Goal: Task Accomplishment & Management: Use online tool/utility

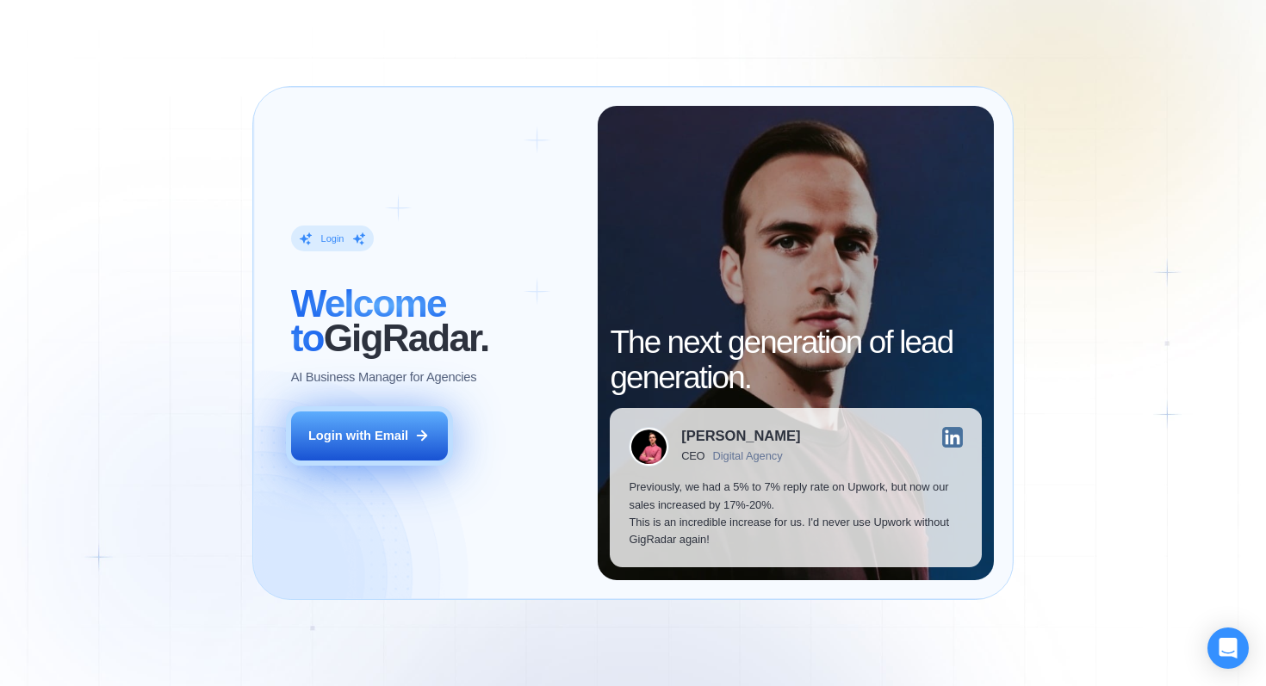
click at [336, 437] on div "Login with Email" at bounding box center [358, 435] width 100 height 17
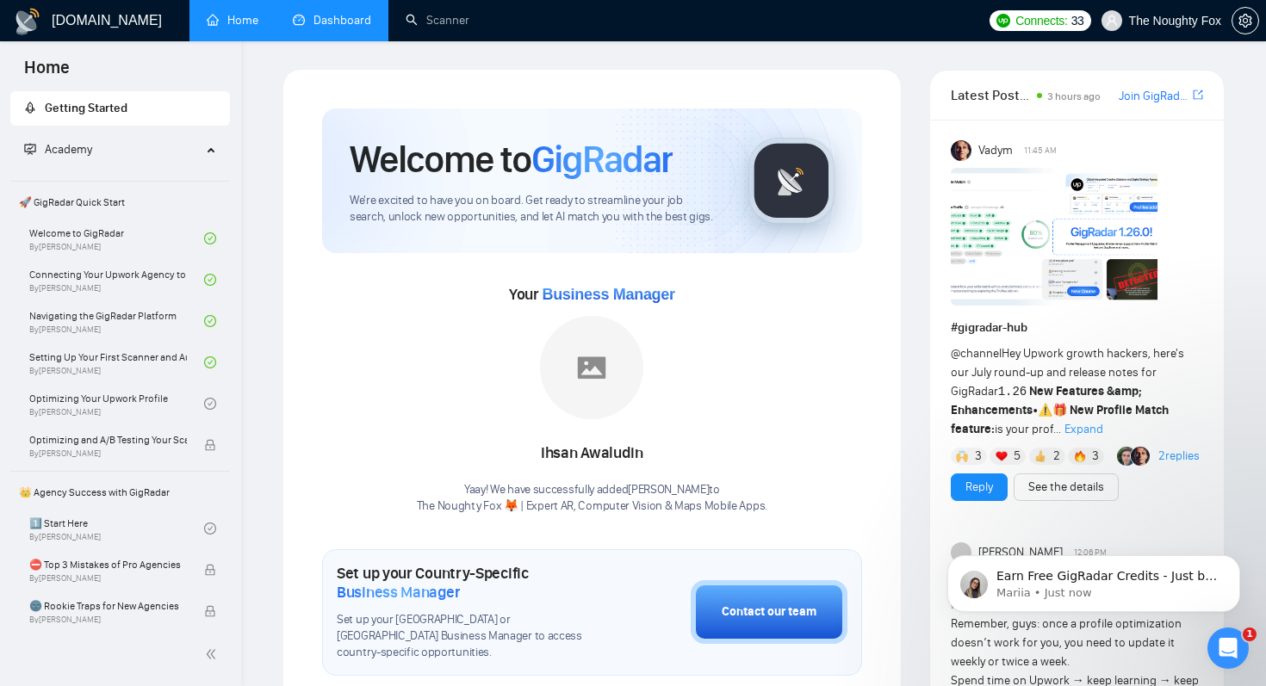
click at [354, 14] on link "Dashboard" at bounding box center [332, 20] width 78 height 15
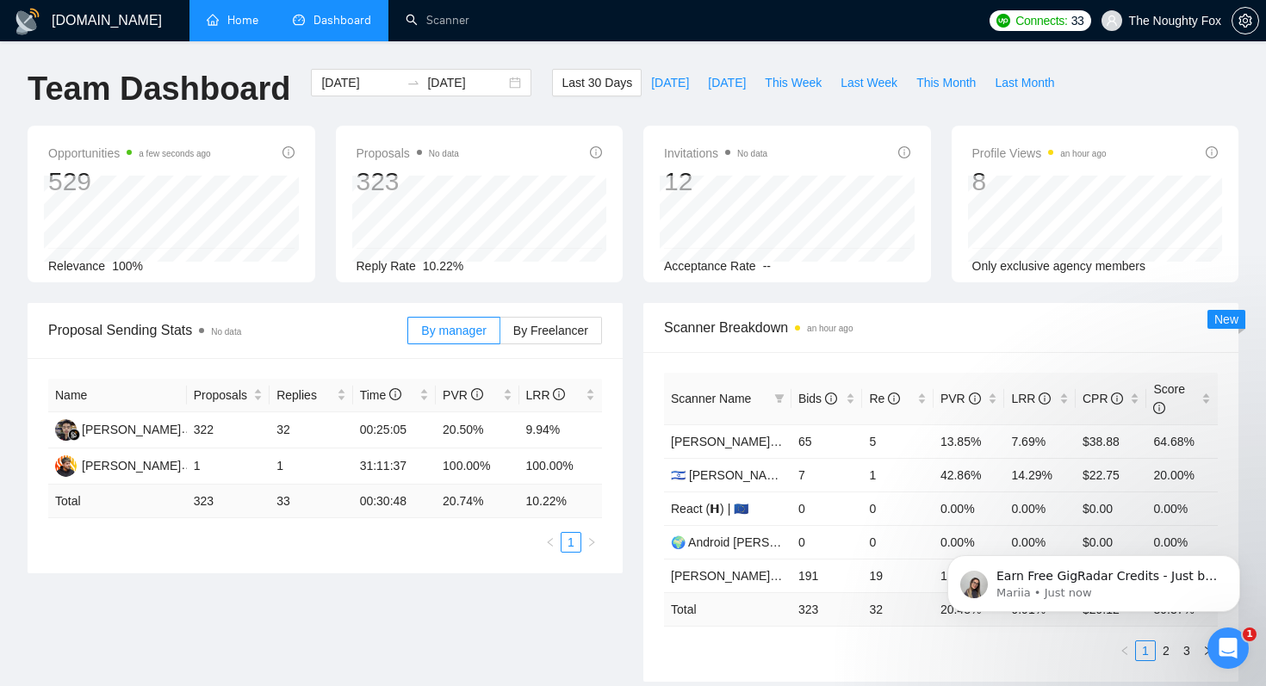
click at [241, 22] on link "Home" at bounding box center [233, 20] width 52 height 15
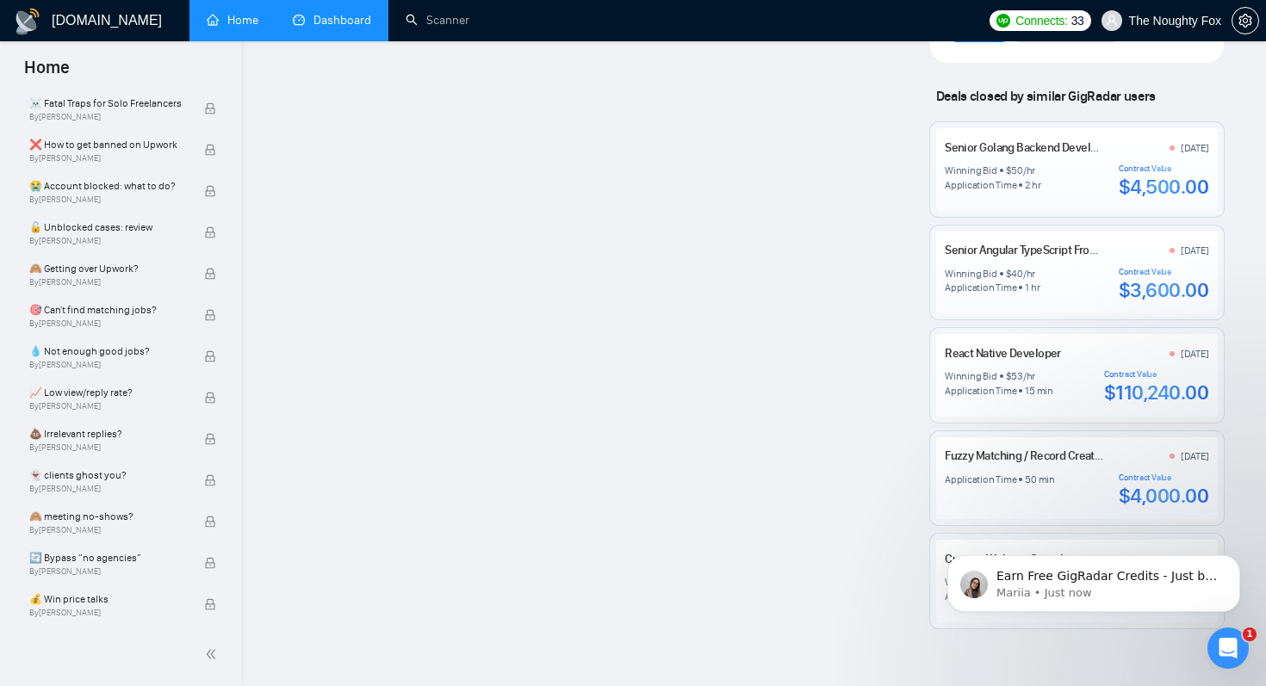
scroll to position [1658, 0]
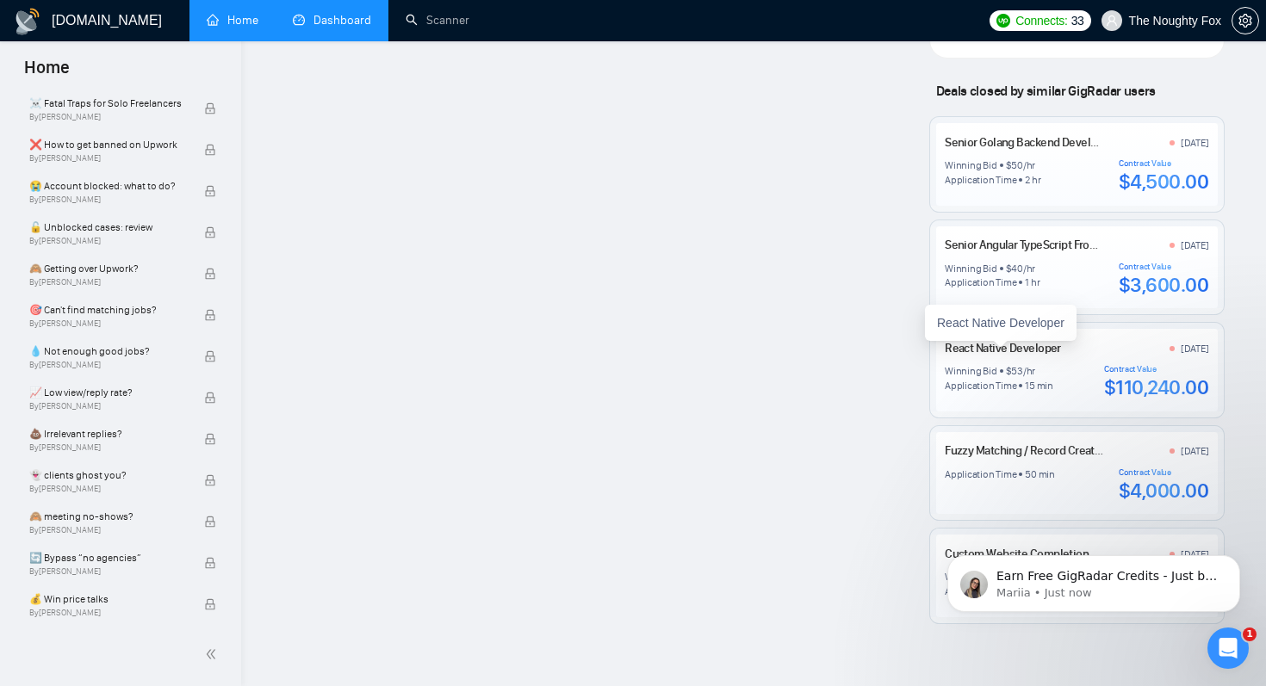
click at [990, 354] on link "React Native Developer" at bounding box center [1003, 348] width 116 height 15
click at [328, 28] on link "Dashboard" at bounding box center [332, 20] width 78 height 15
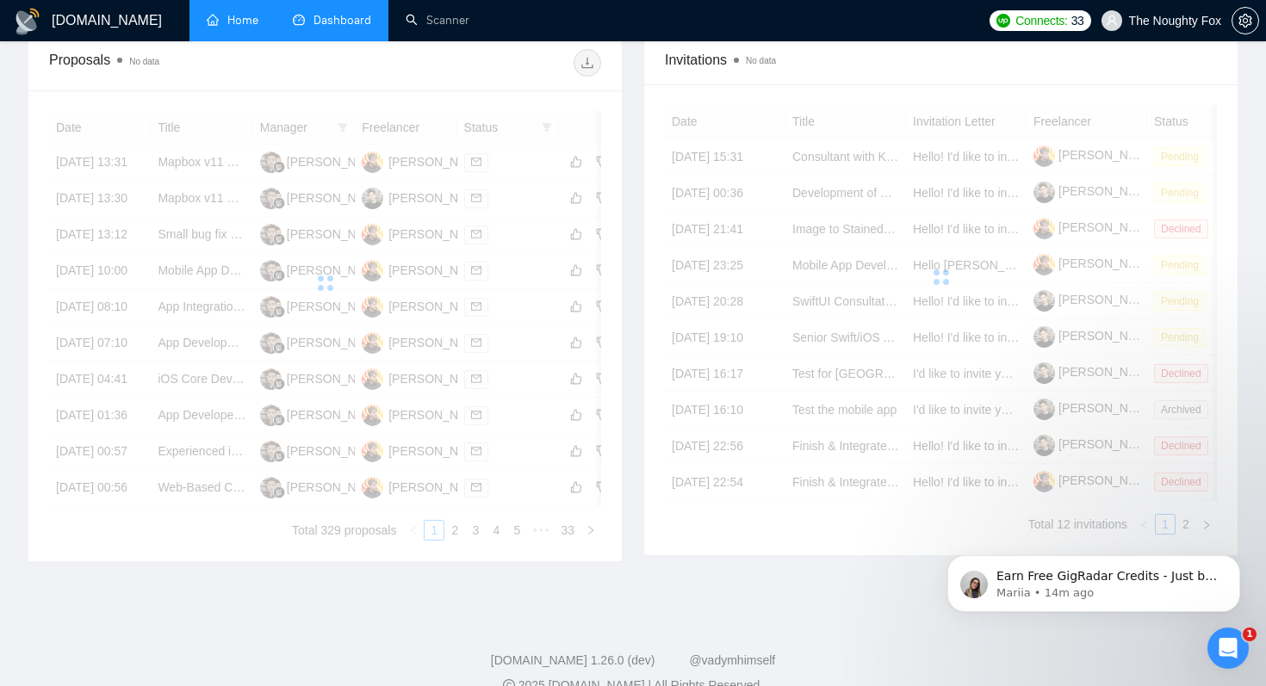
scroll to position [855, 0]
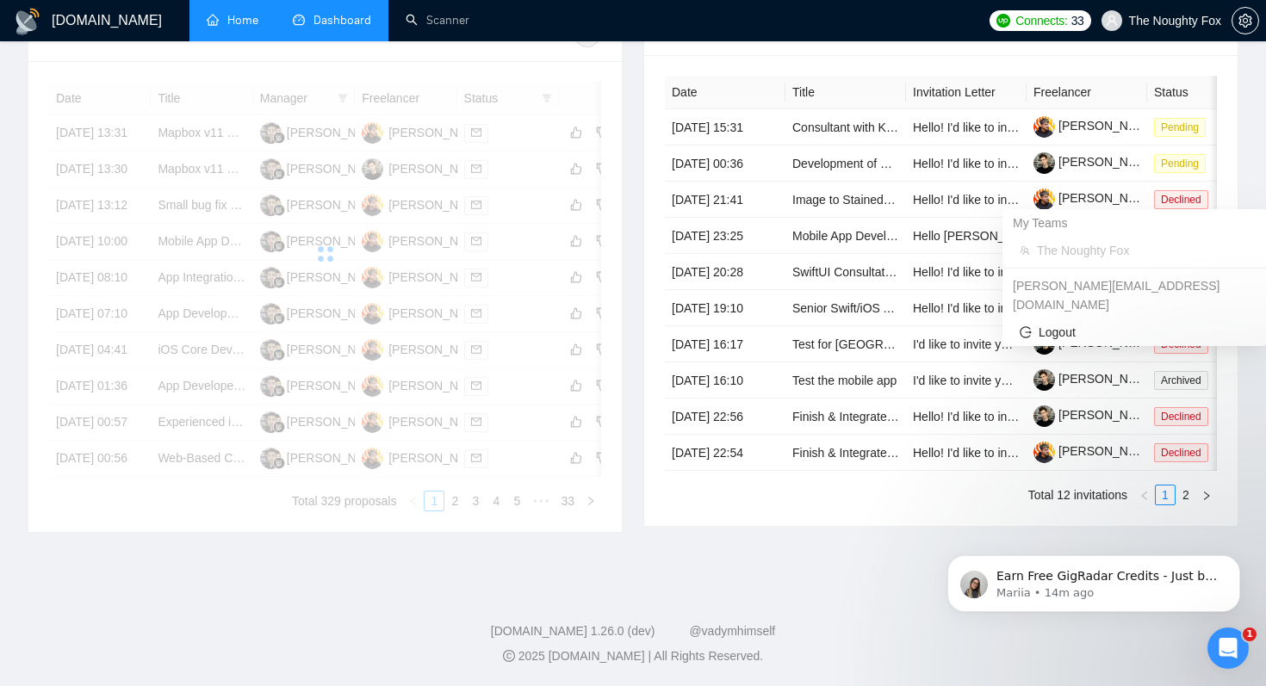
click at [1144, 21] on span "The Noughty Fox" at bounding box center [1175, 21] width 92 height 0
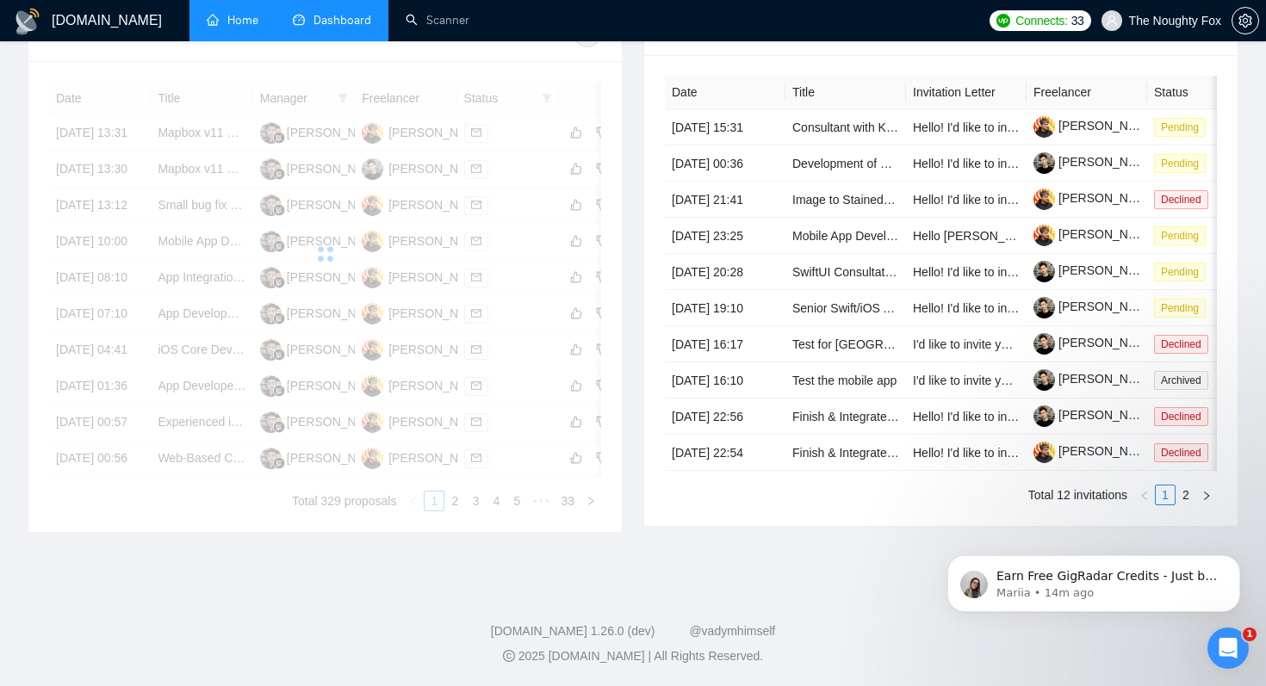
click at [75, 2] on h1 "[DOMAIN_NAME]" at bounding box center [107, 20] width 110 height 41
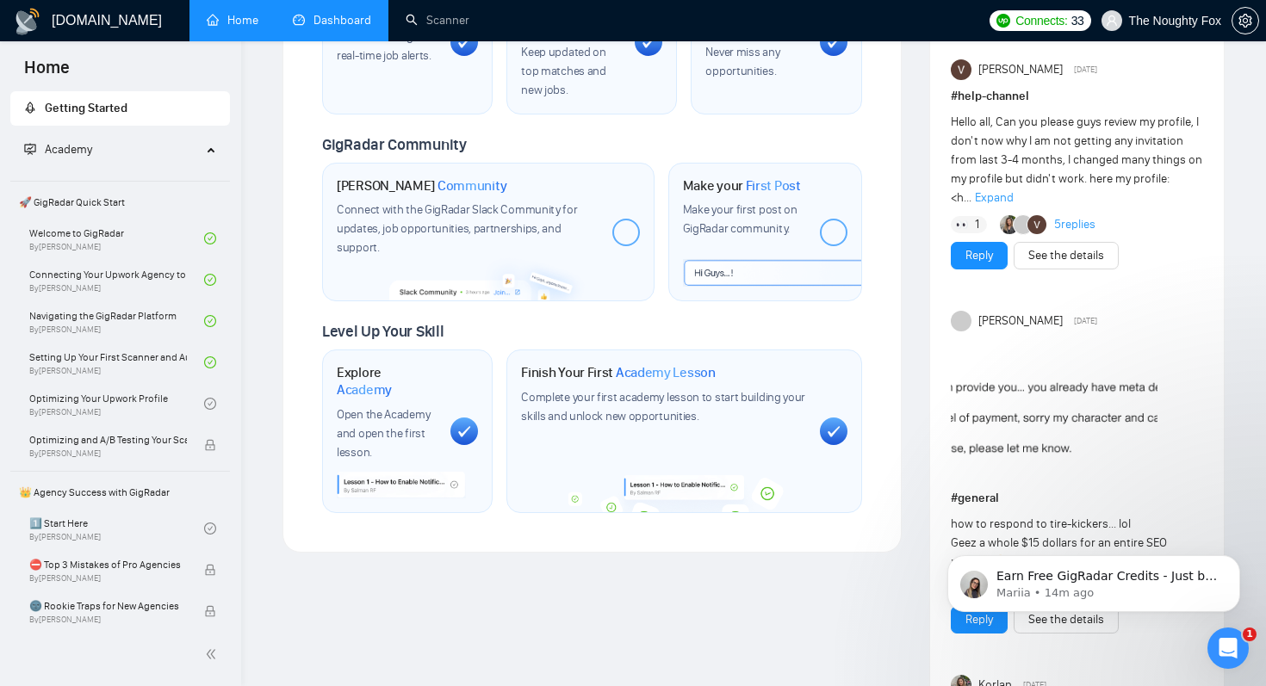
scroll to position [753, 0]
click at [87, 151] on span "Academy" at bounding box center [68, 149] width 47 height 15
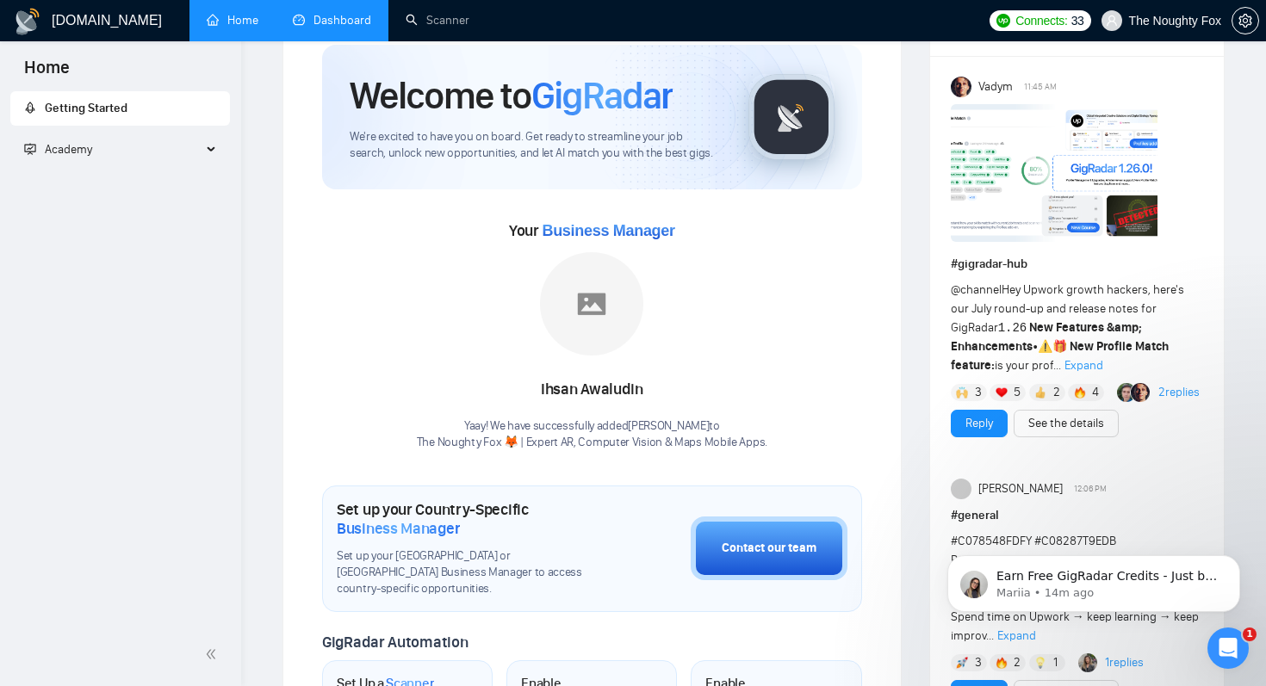
scroll to position [0, 0]
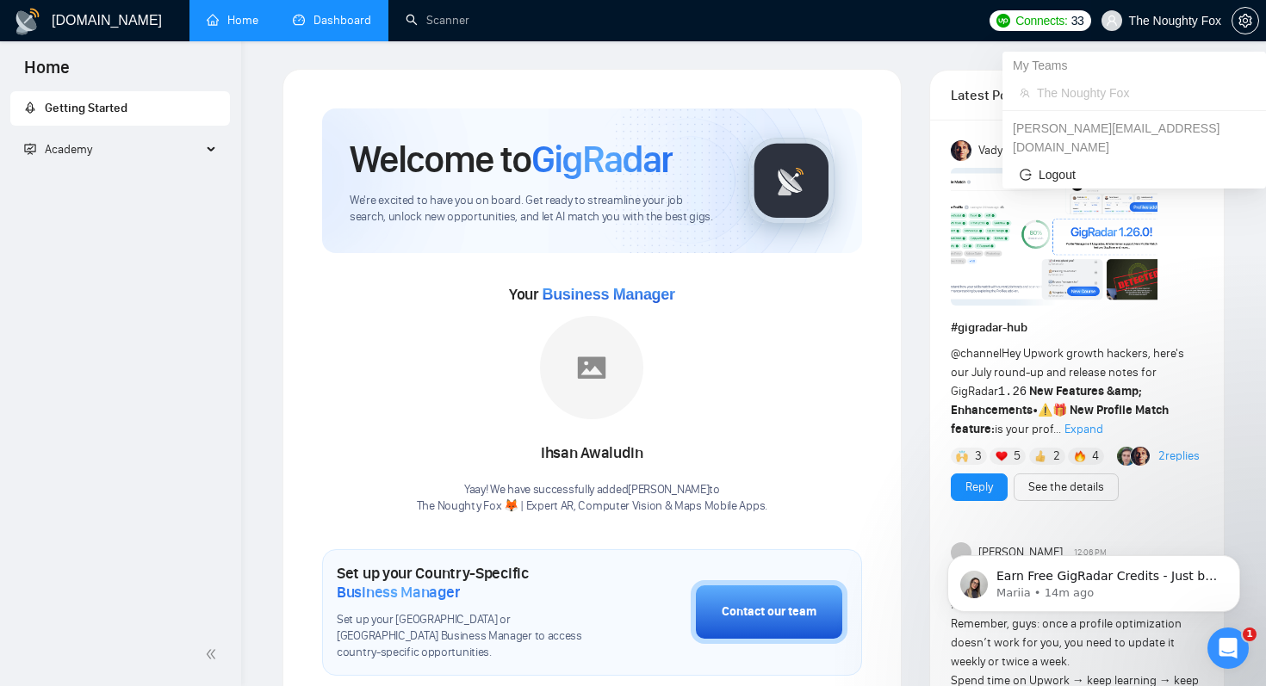
click at [1147, 21] on span "The Noughty Fox" at bounding box center [1175, 21] width 92 height 0
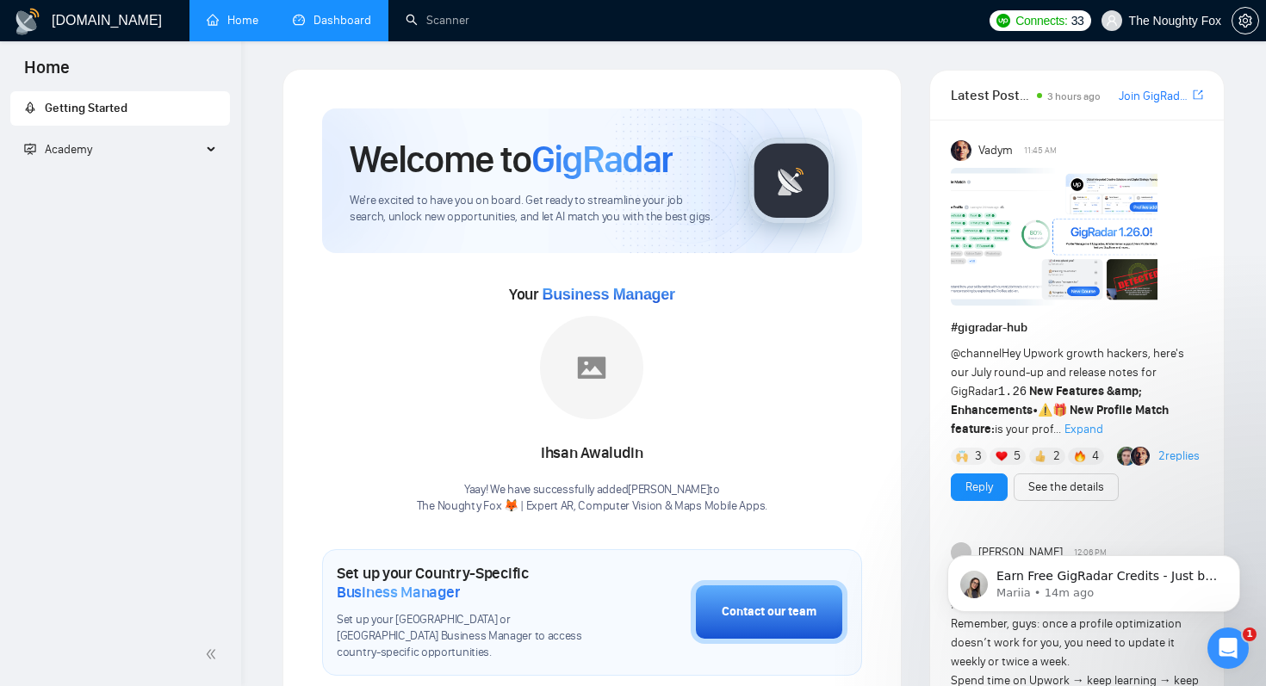
click at [365, 13] on link "Dashboard" at bounding box center [332, 20] width 78 height 15
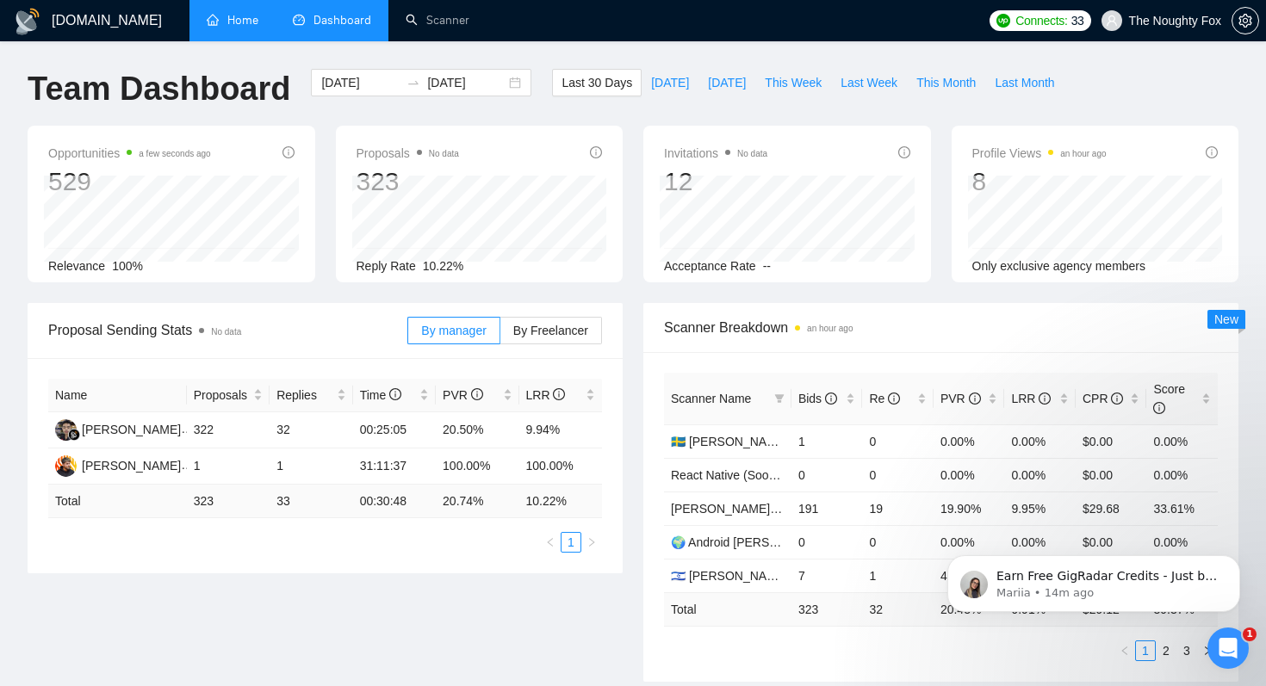
click at [93, 17] on h1 "[DOMAIN_NAME]" at bounding box center [107, 20] width 110 height 41
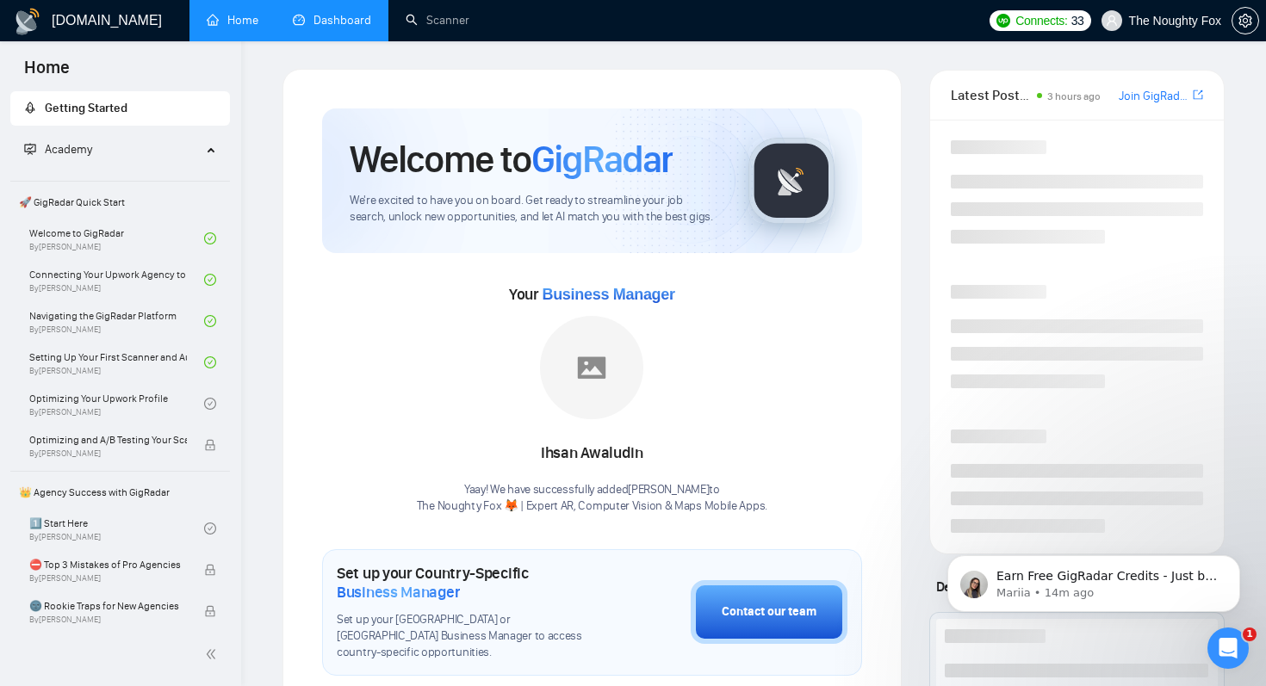
click at [230, 13] on link "Home" at bounding box center [233, 20] width 52 height 15
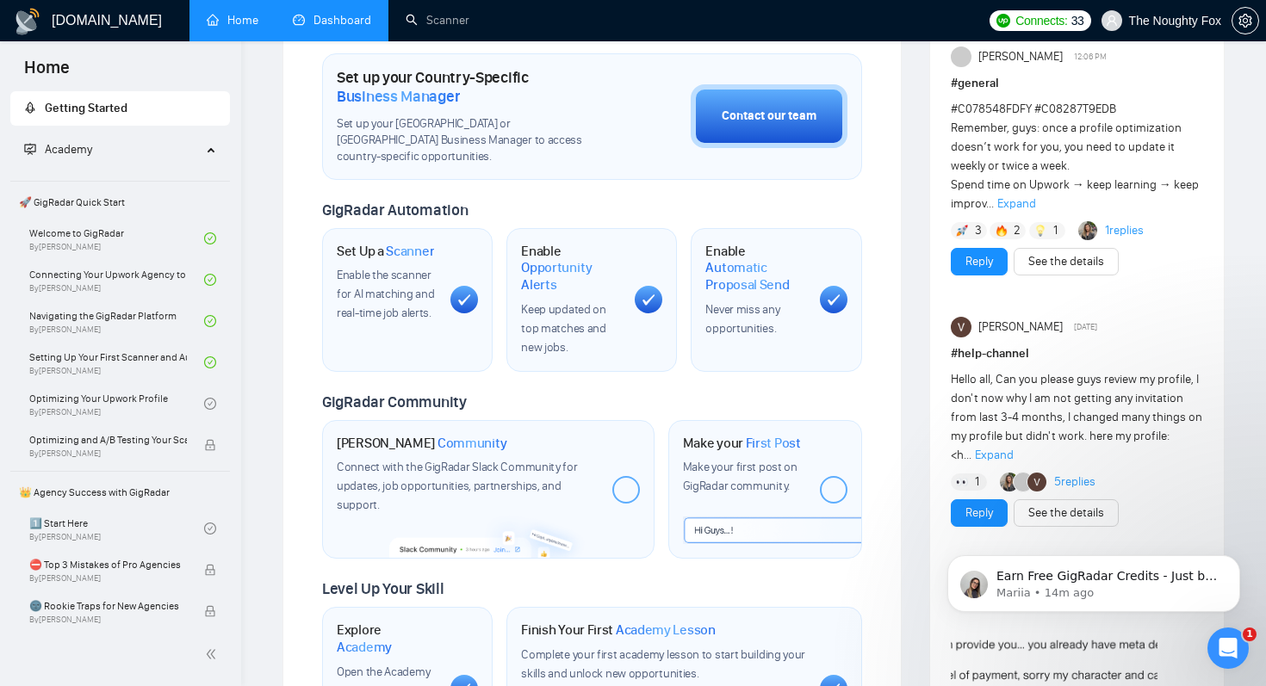
scroll to position [518, 0]
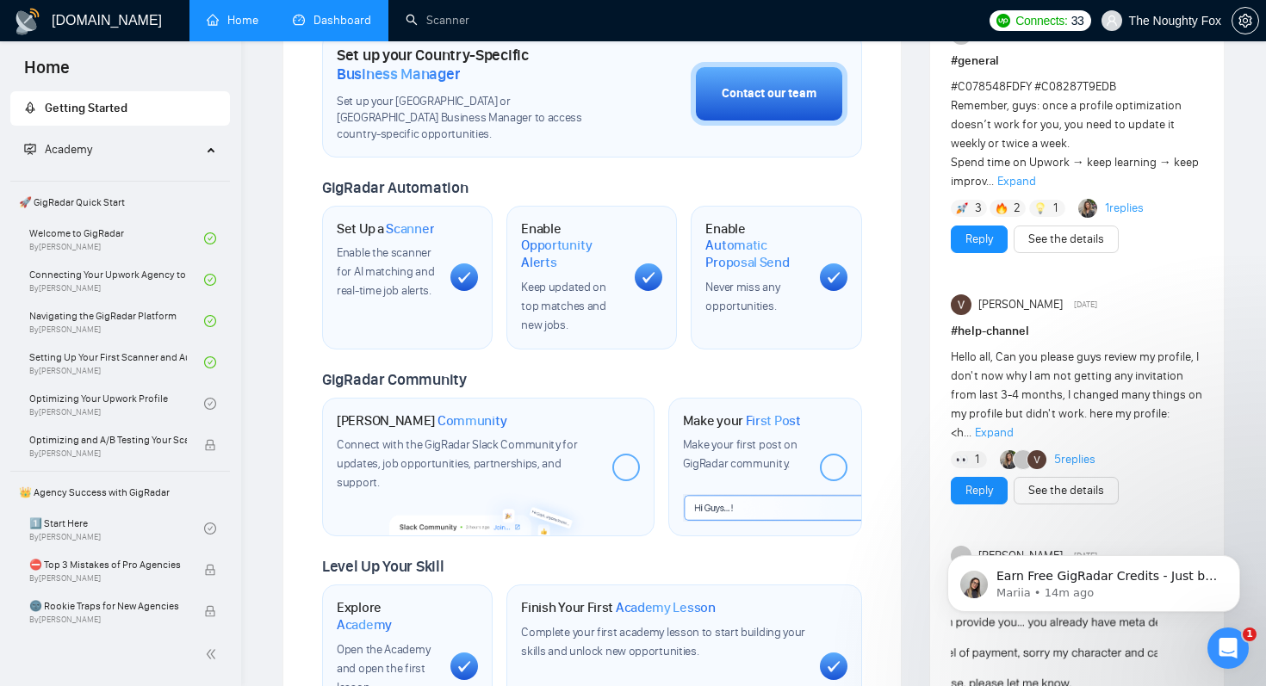
click at [190, 146] on span "Academy" at bounding box center [112, 150] width 177 height 34
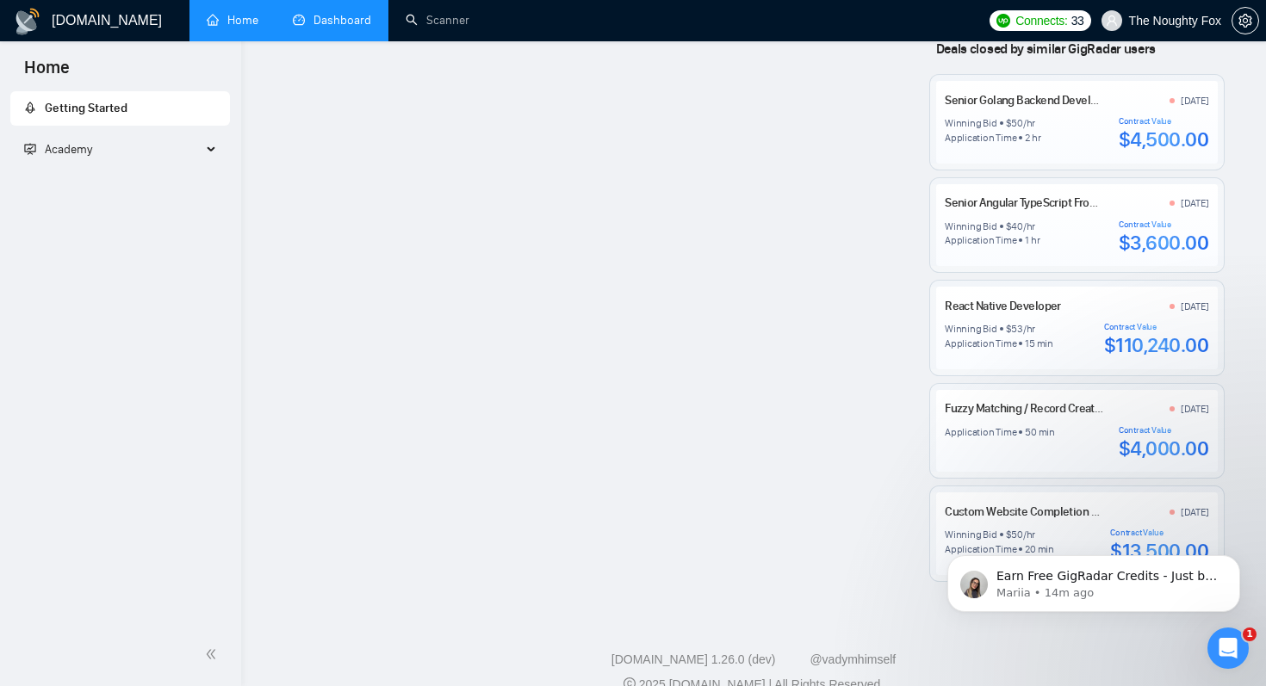
scroll to position [1883, 0]
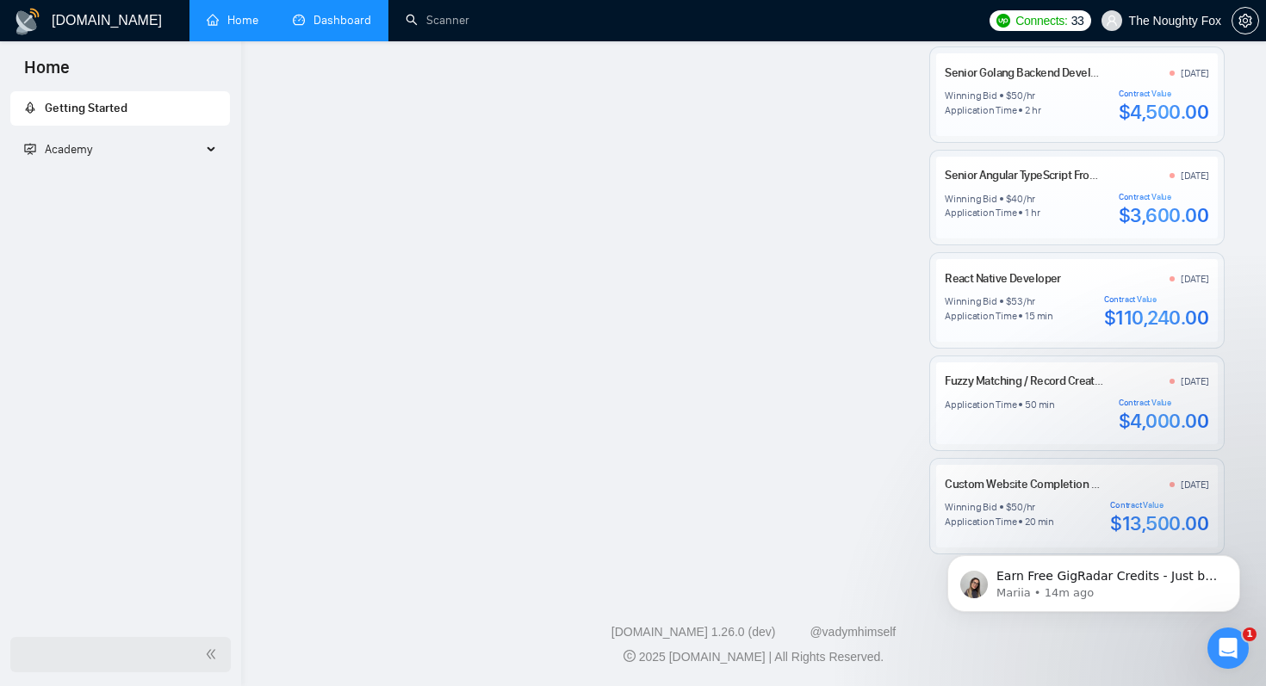
click at [219, 664] on div at bounding box center [120, 654] width 220 height 35
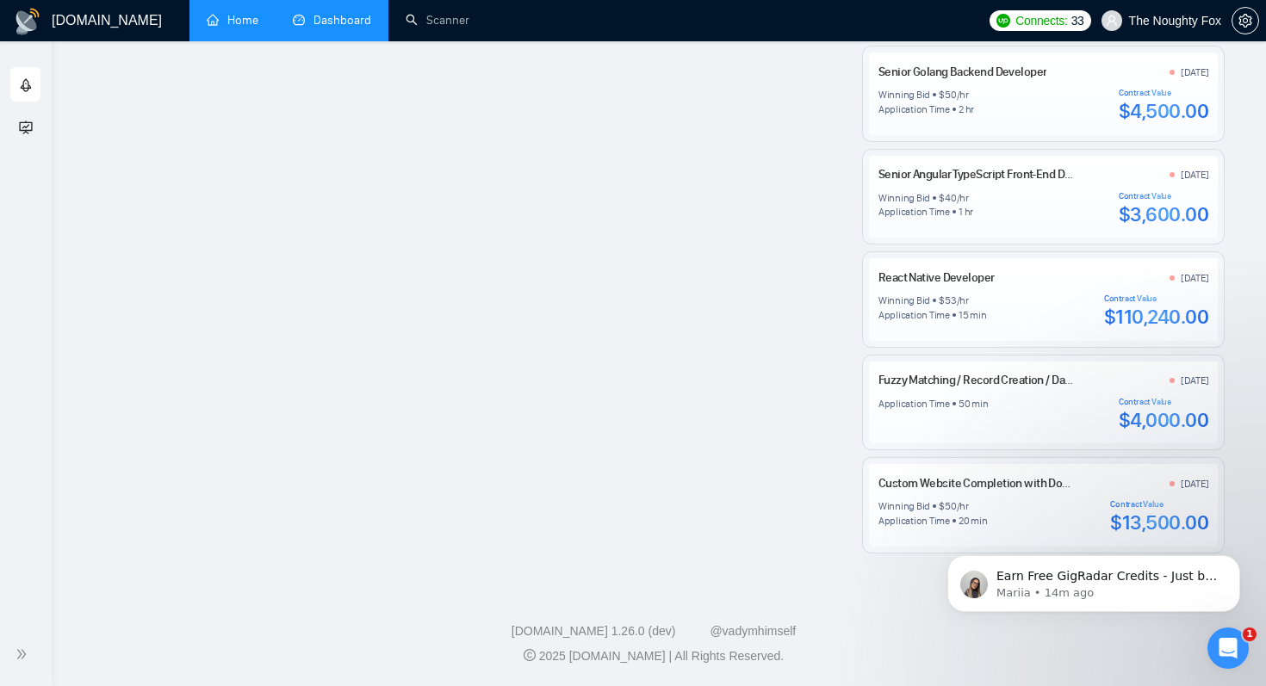
scroll to position [1807, 0]
click at [1231, 564] on icon "Dismiss notification" at bounding box center [1234, 559] width 9 height 9
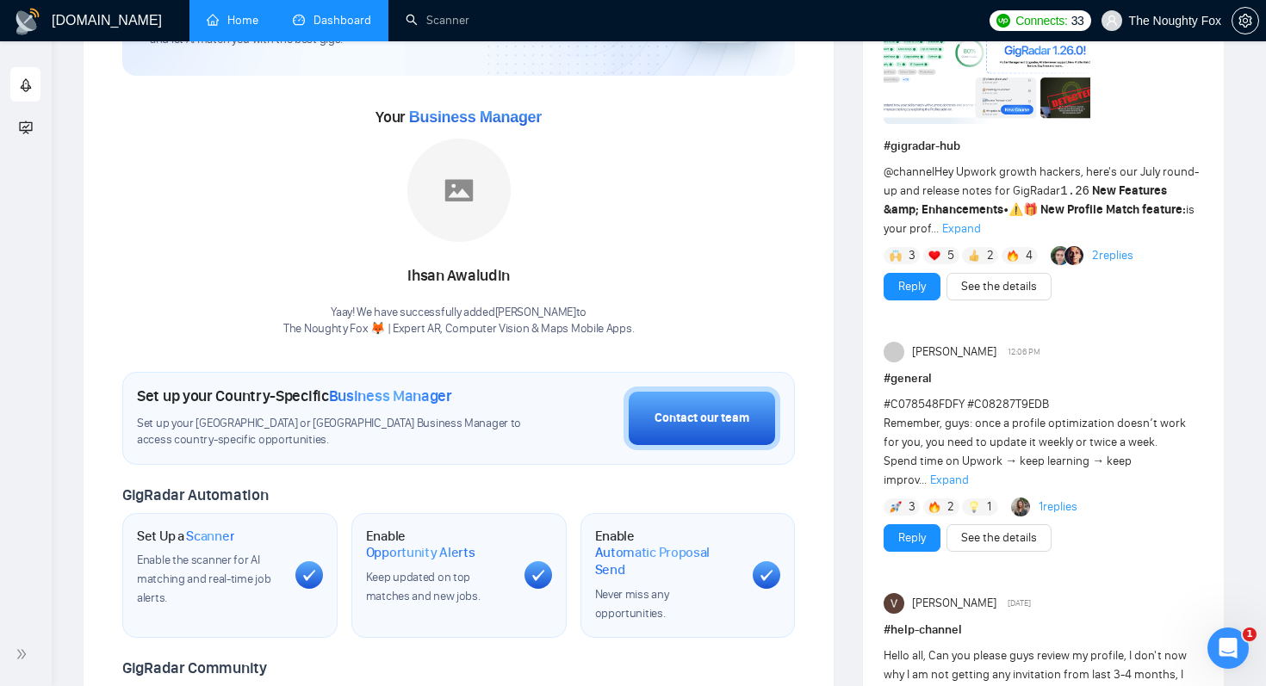
scroll to position [0, 0]
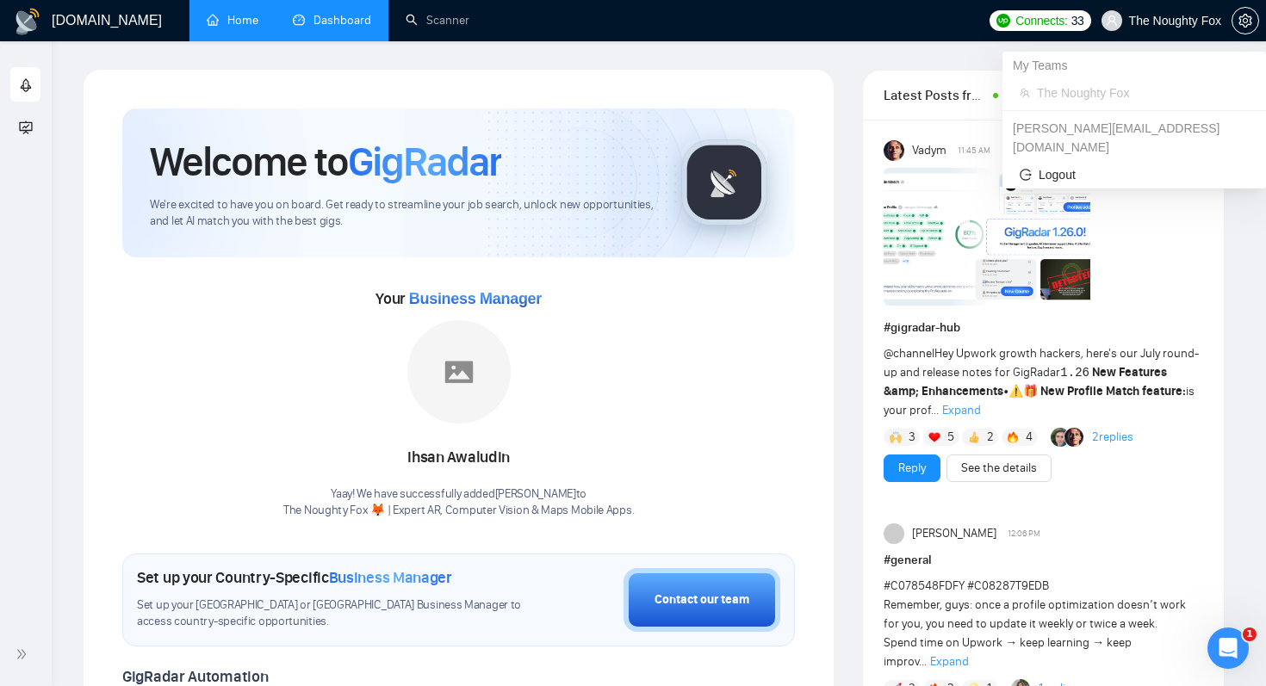
click at [1179, 21] on span "The Noughty Fox" at bounding box center [1175, 21] width 92 height 0
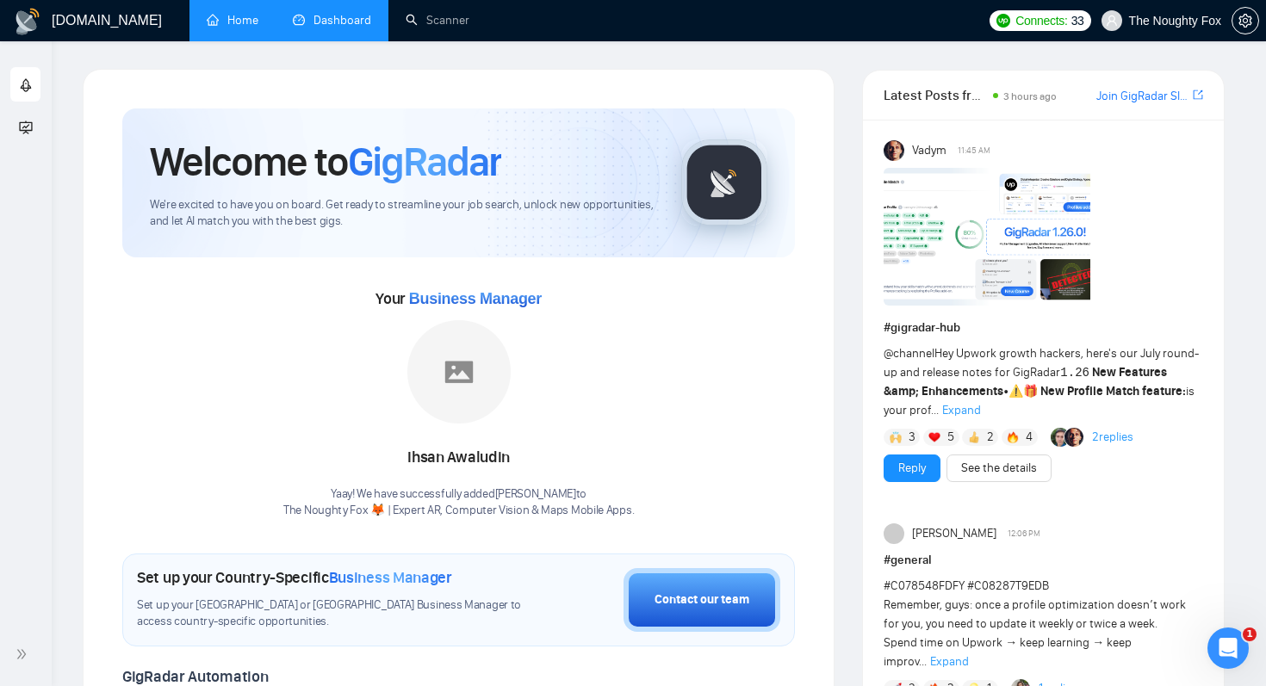
click at [1026, 31] on div "Connects: 33 The Noughty Fox" at bounding box center [1124, 20] width 270 height 41
click at [1030, 19] on span "Connects:" at bounding box center [1041, 20] width 52 height 19
click at [347, 27] on link "Dashboard" at bounding box center [332, 20] width 78 height 15
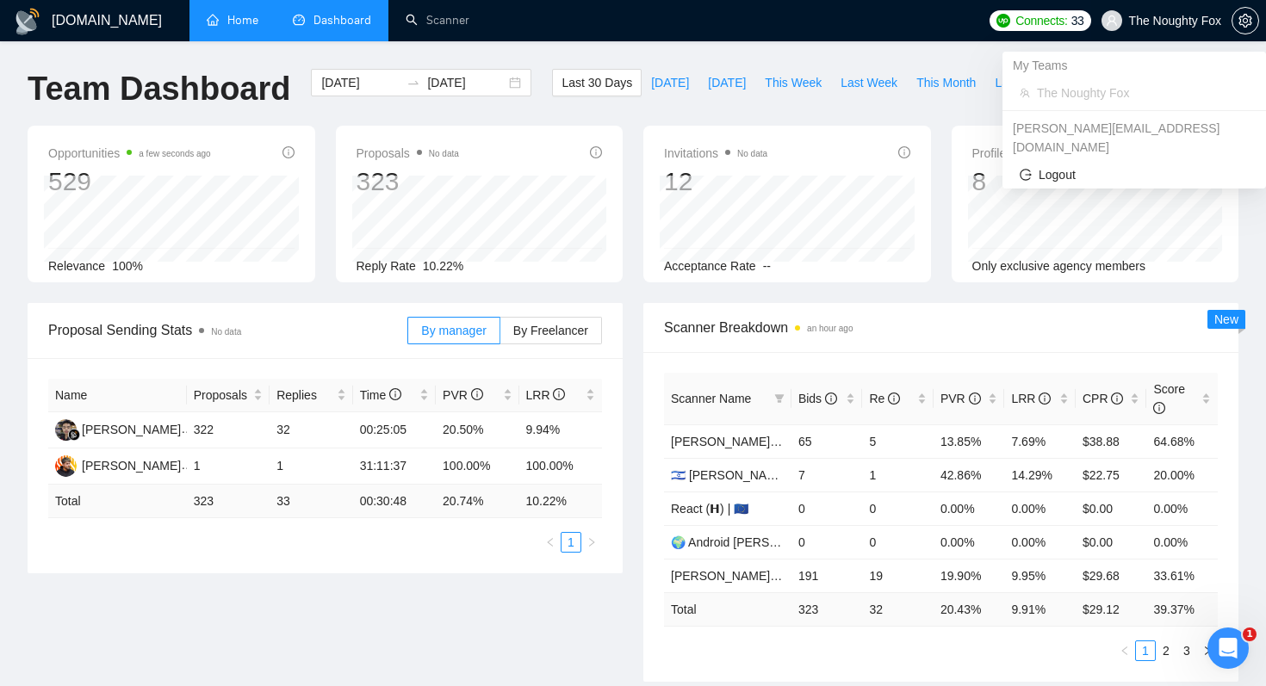
click at [1142, 12] on span "The Noughty Fox" at bounding box center [1161, 20] width 140 height 55
click at [1111, 21] on icon "user" at bounding box center [1112, 21] width 12 height 12
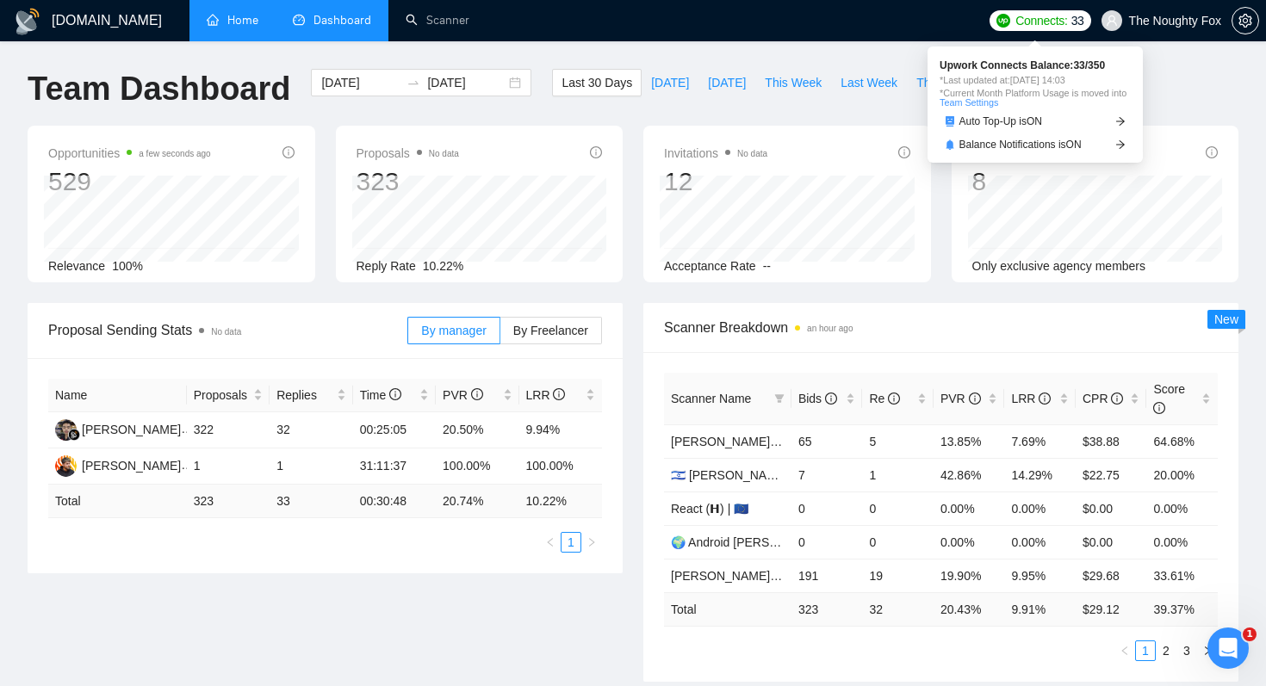
click at [1030, 19] on span "Connects:" at bounding box center [1041, 20] width 52 height 19
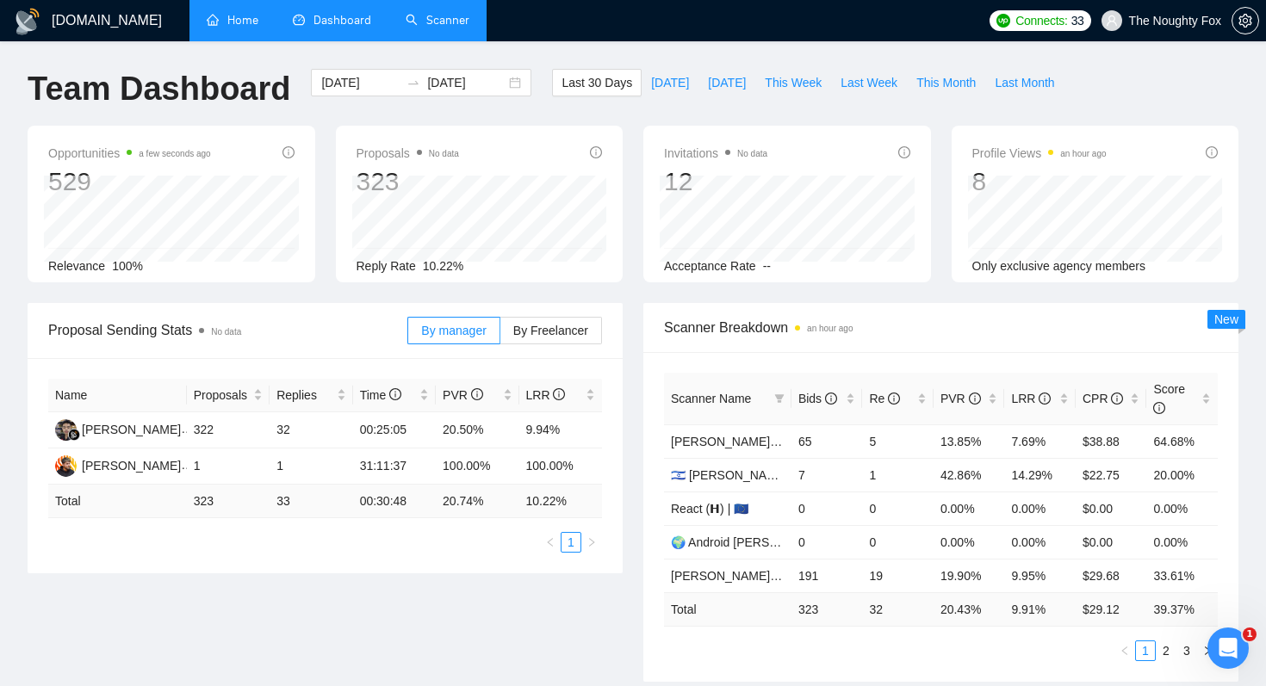
click at [440, 13] on link "Scanner" at bounding box center [438, 20] width 64 height 15
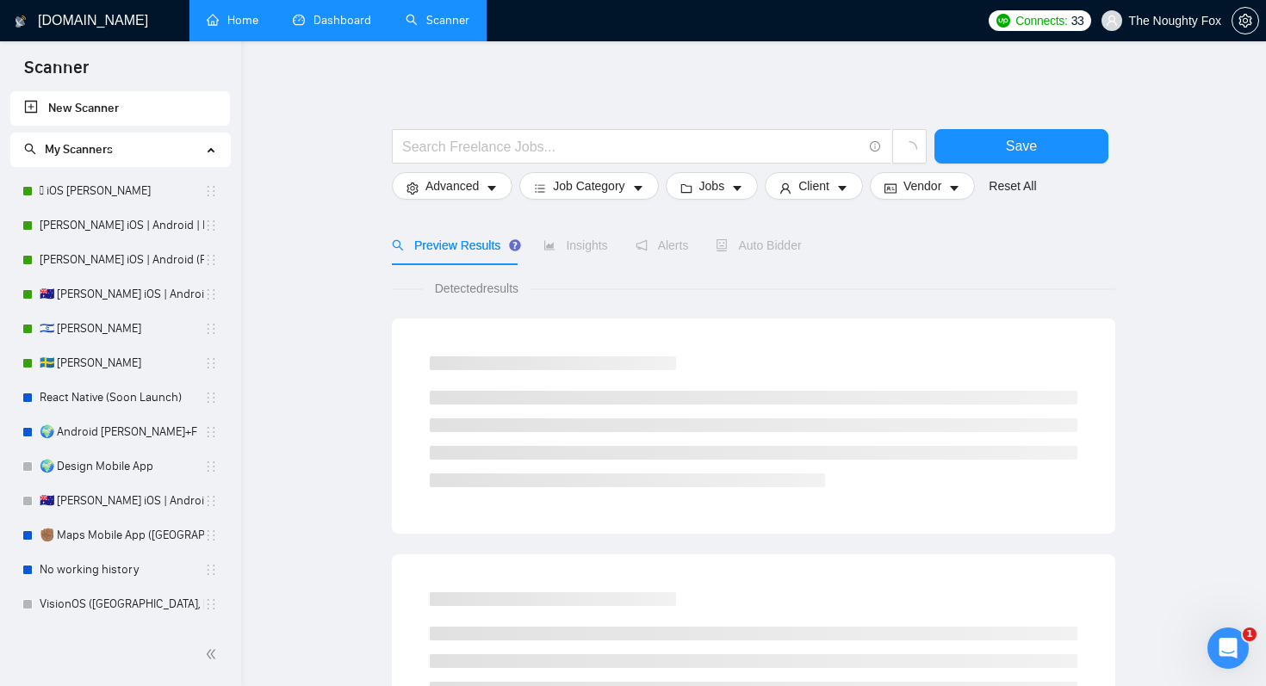
click at [96, 146] on span "My Scanners" at bounding box center [79, 149] width 68 height 15
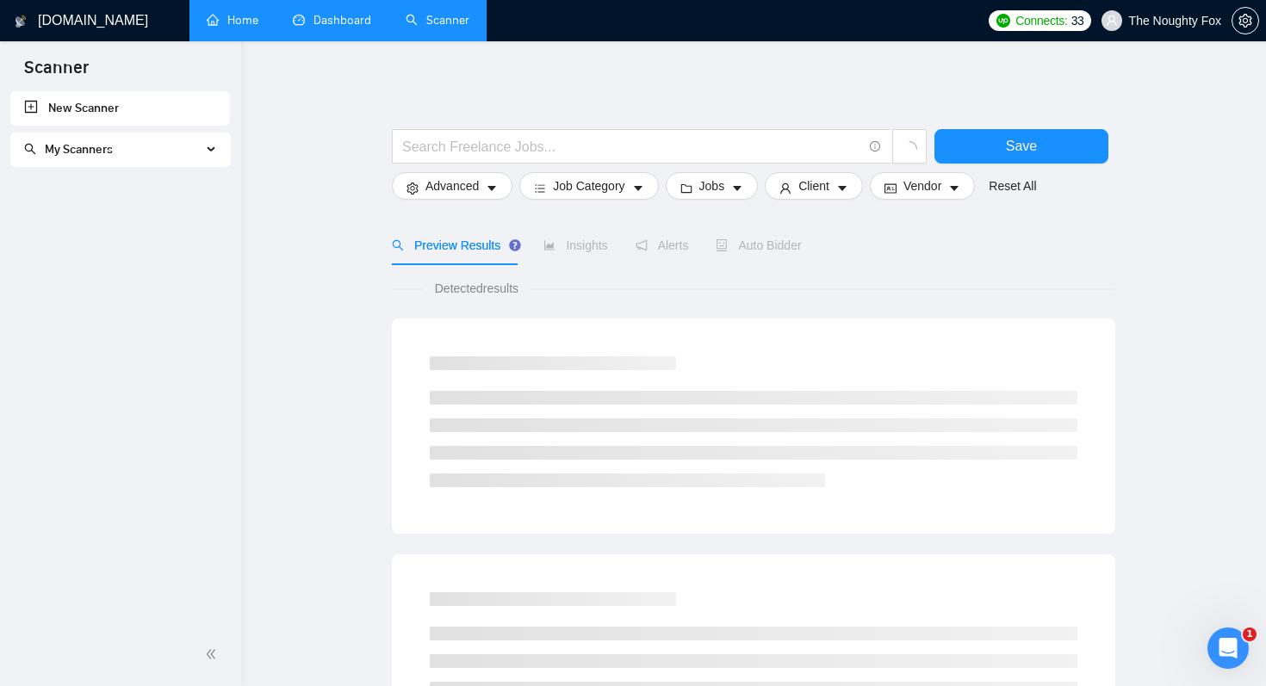
click at [119, 109] on link "New Scanner" at bounding box center [120, 108] width 192 height 34
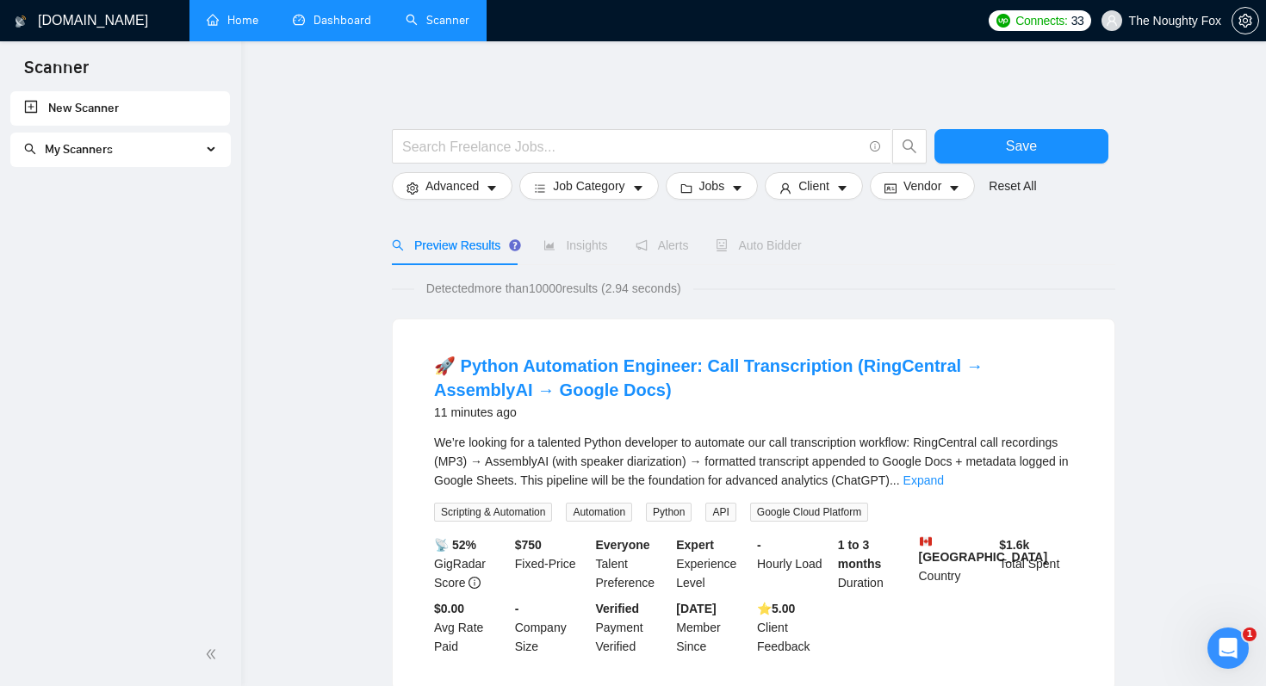
click at [342, 22] on link "Dashboard" at bounding box center [332, 20] width 78 height 15
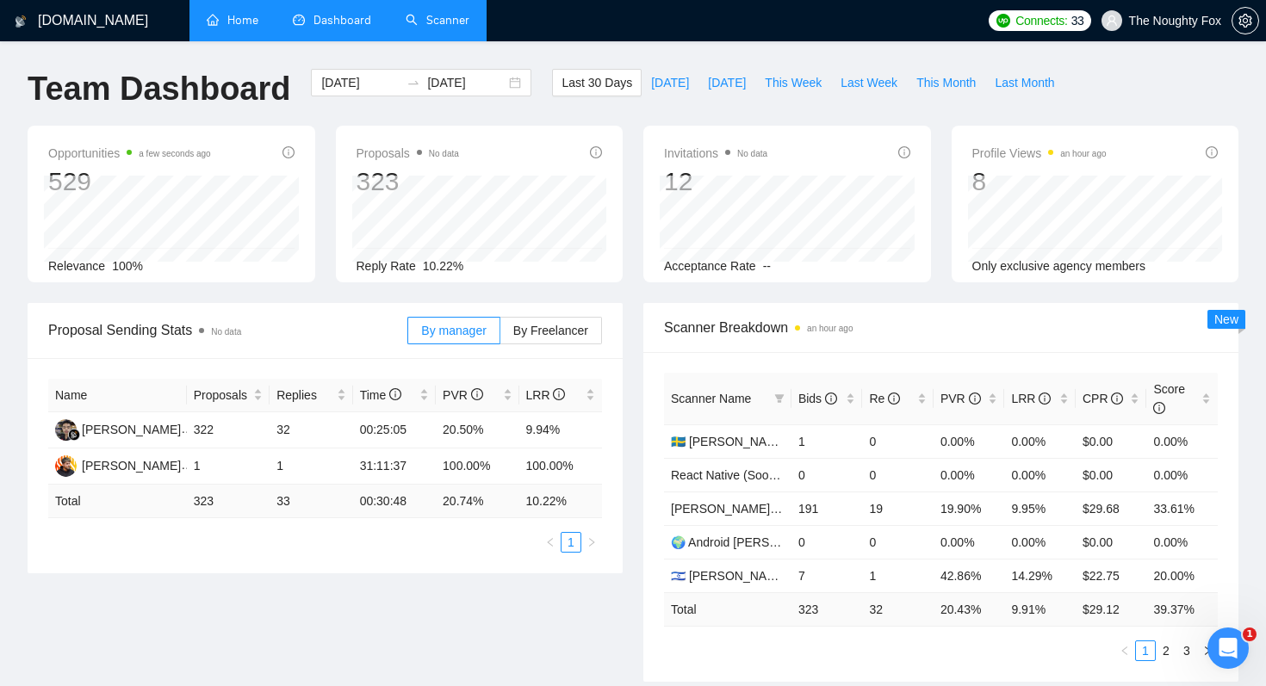
click at [233, 21] on link "Home" at bounding box center [233, 20] width 52 height 15
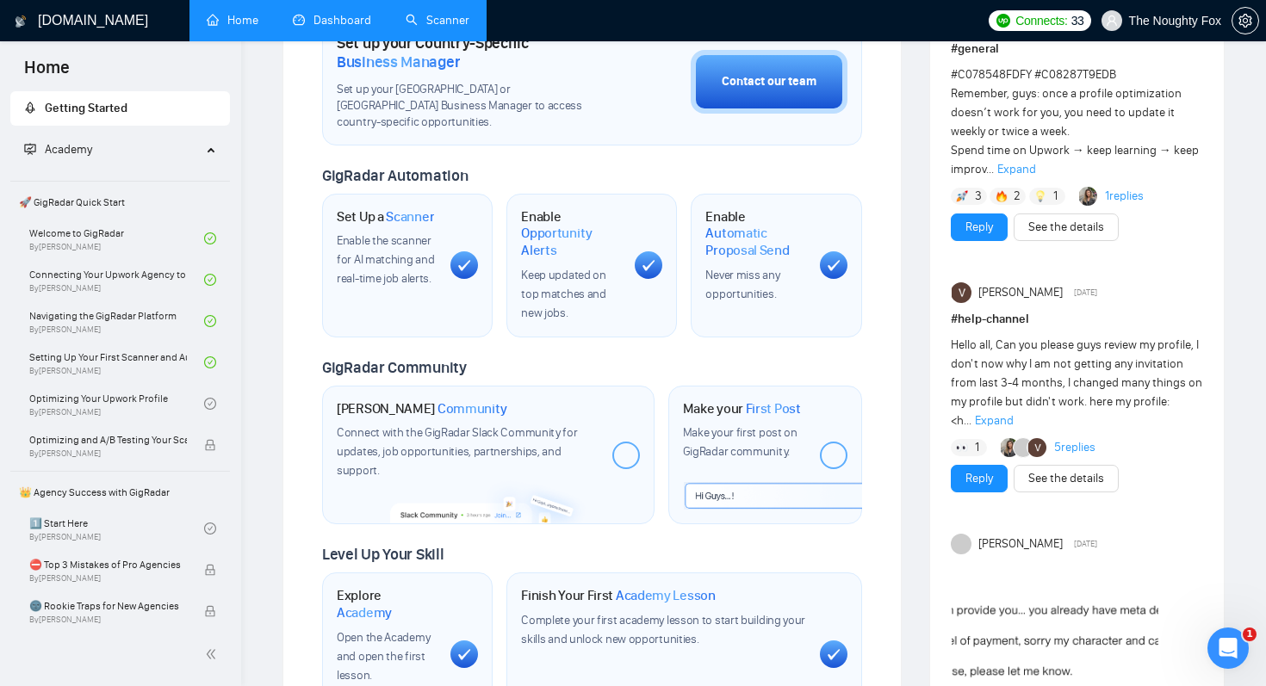
scroll to position [500, 0]
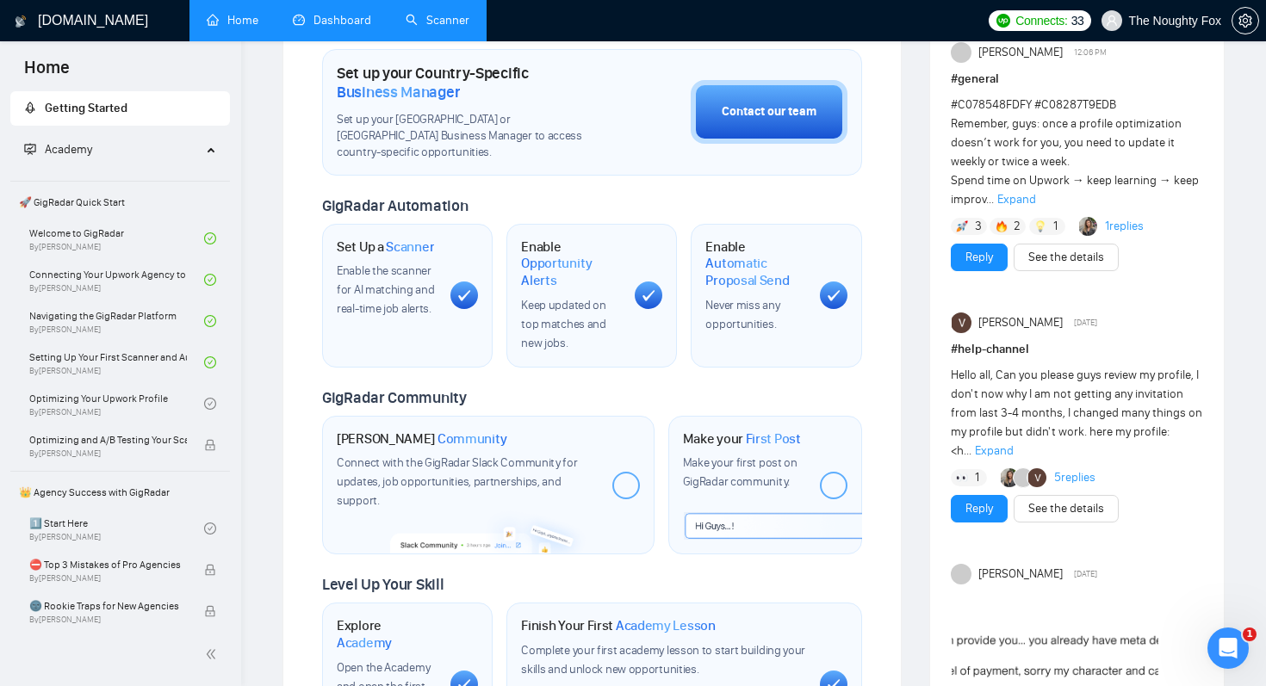
click at [394, 293] on span "Enable the scanner for AI matching and real-time job alerts." at bounding box center [385, 289] width 97 height 53
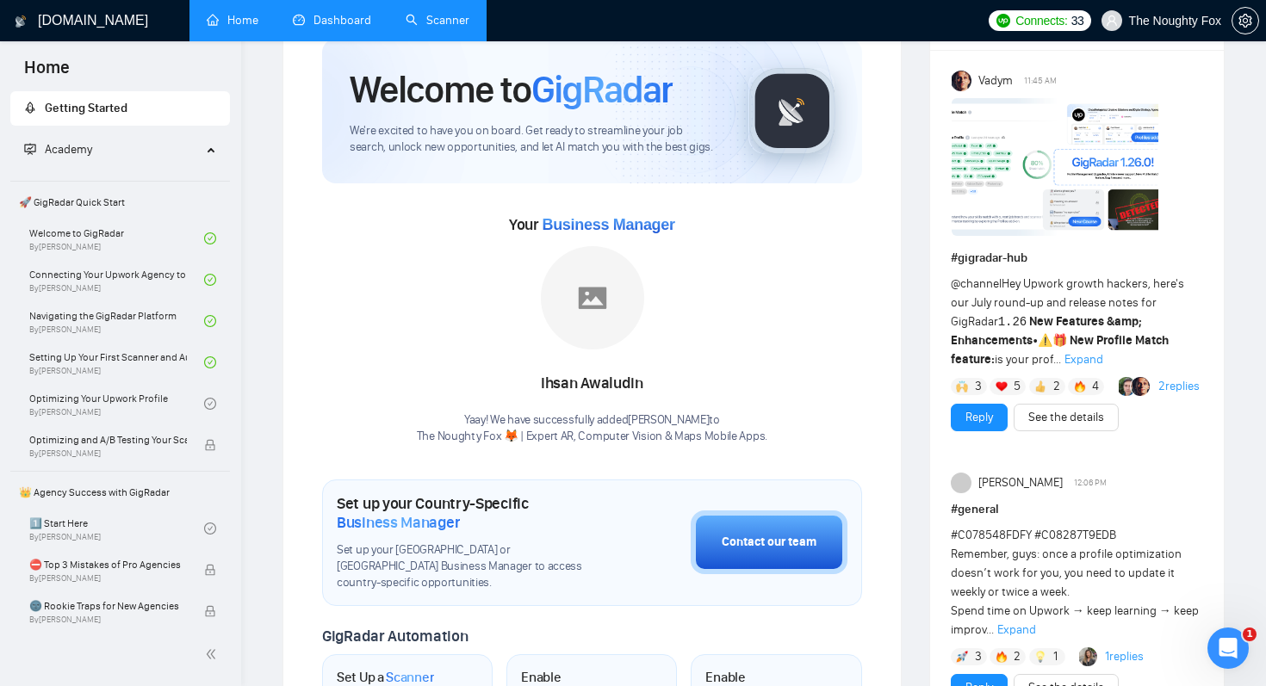
scroll to position [0, 0]
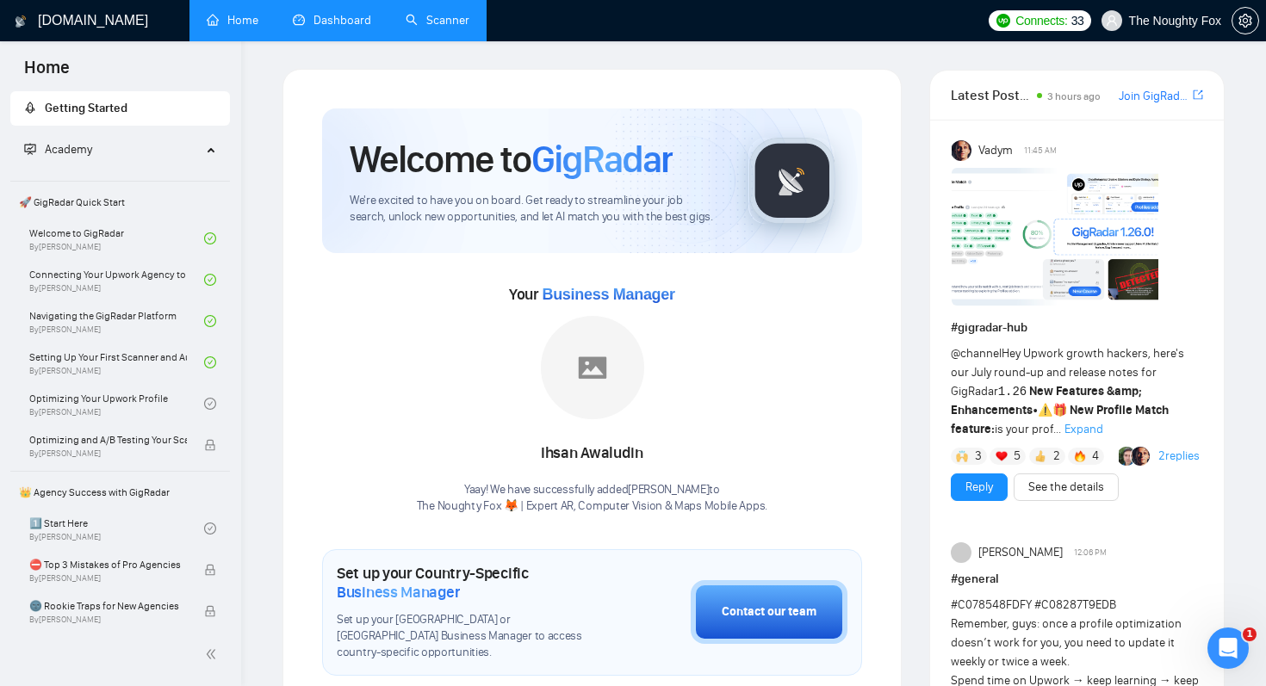
click at [548, 177] on span "GigRadar" at bounding box center [601, 159] width 141 height 46
click at [165, 164] on span "Academy" at bounding box center [112, 150] width 177 height 34
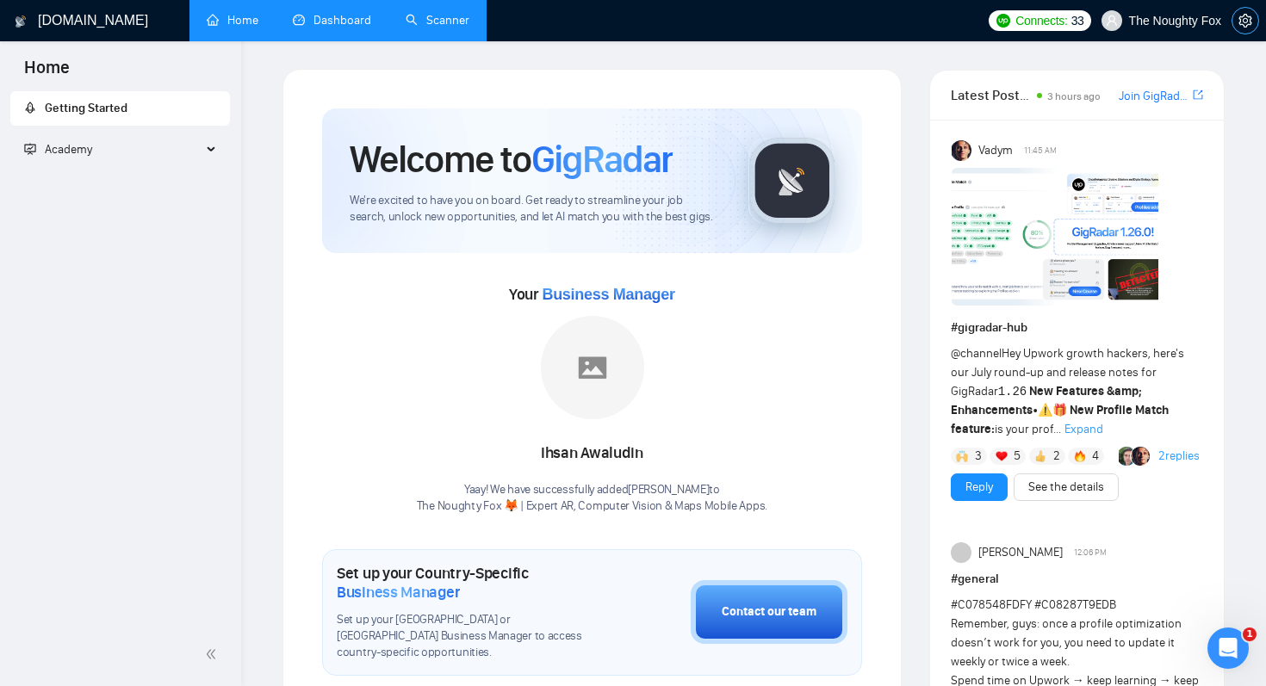
click at [1249, 19] on icon "setting" at bounding box center [1245, 21] width 14 height 14
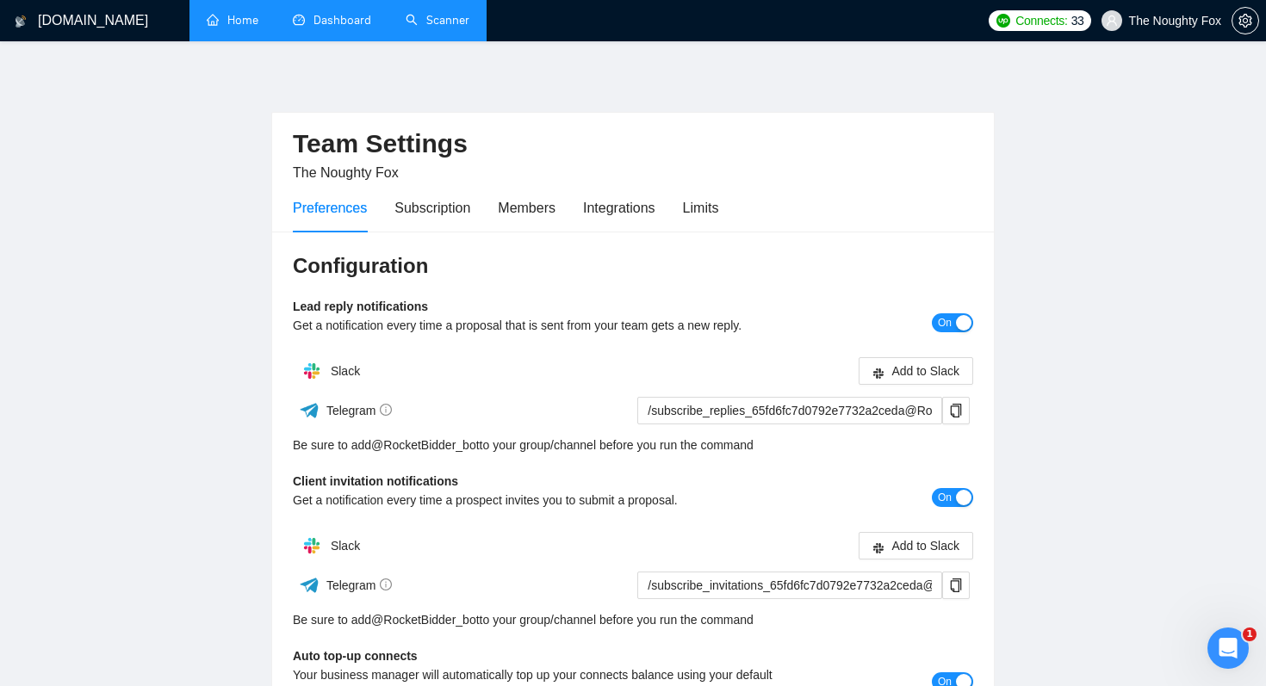
click at [686, 206] on div "Preferences Subscription Members Integrations Limits" at bounding box center [505, 207] width 425 height 49
click at [711, 205] on div "Limits" at bounding box center [701, 208] width 36 height 22
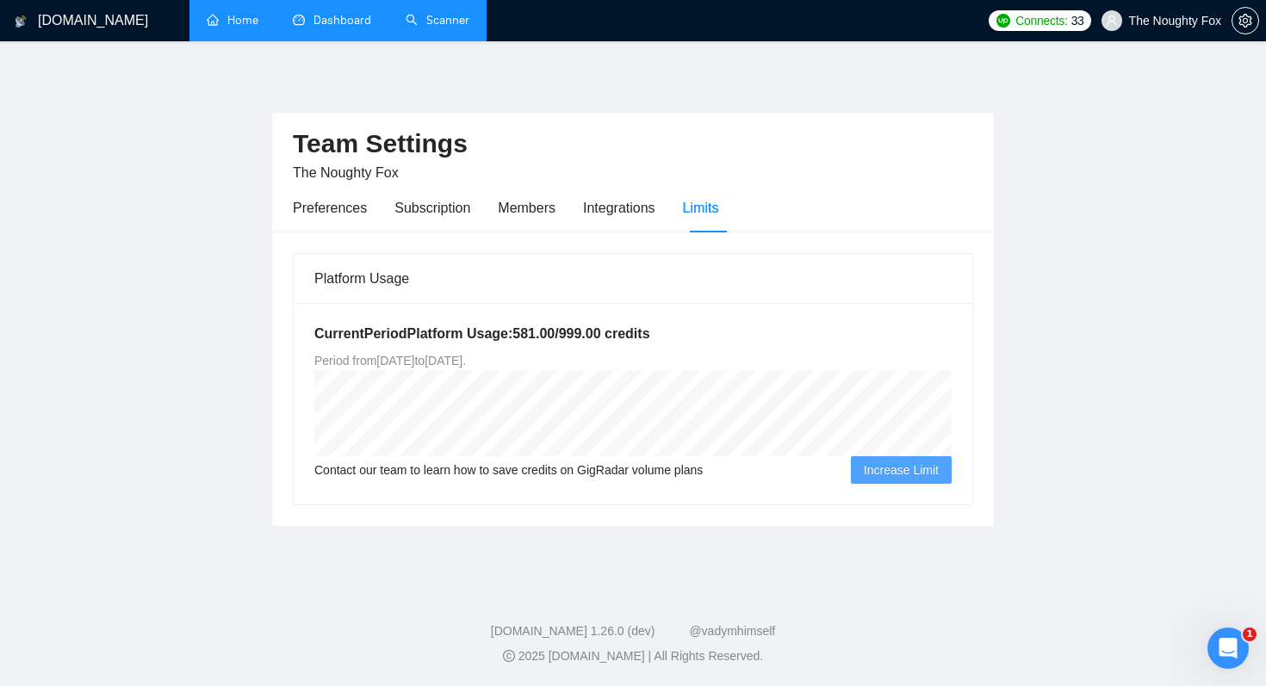
click at [97, 15] on h1 "[DOMAIN_NAME]" at bounding box center [93, 20] width 110 height 41
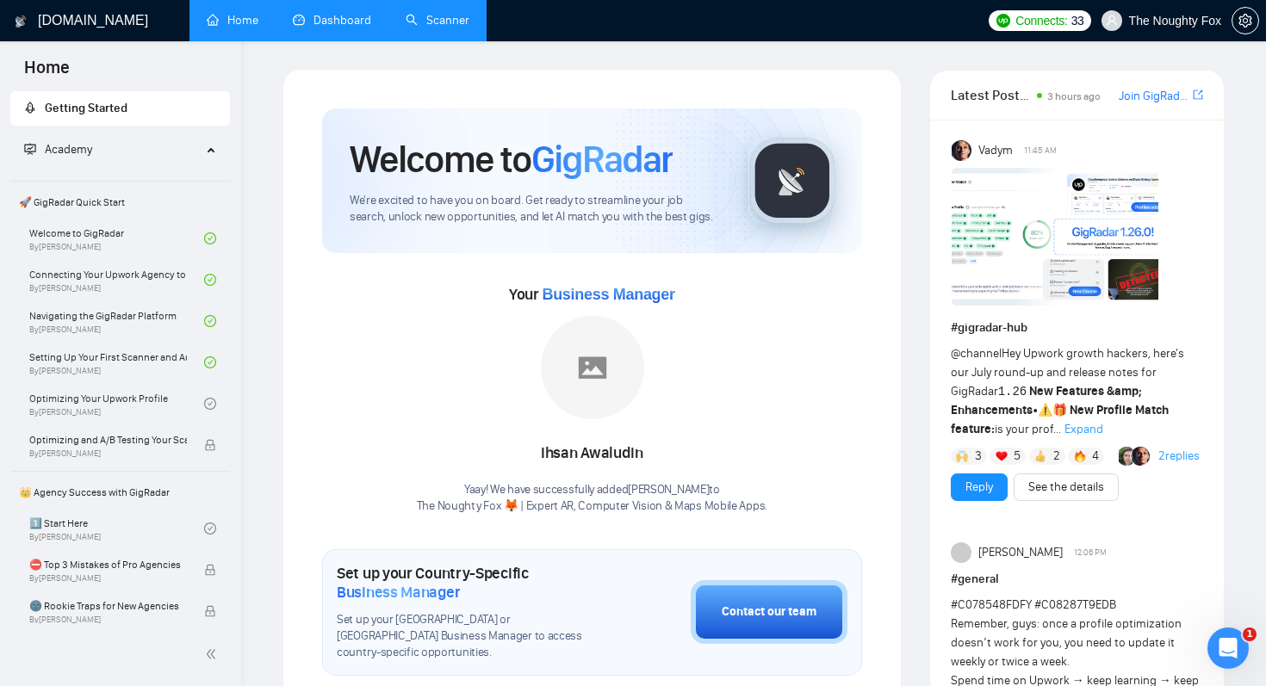
click at [1028, 228] on img at bounding box center [1054, 237] width 207 height 138
click at [1064, 428] on span "Expand" at bounding box center [1083, 429] width 39 height 15
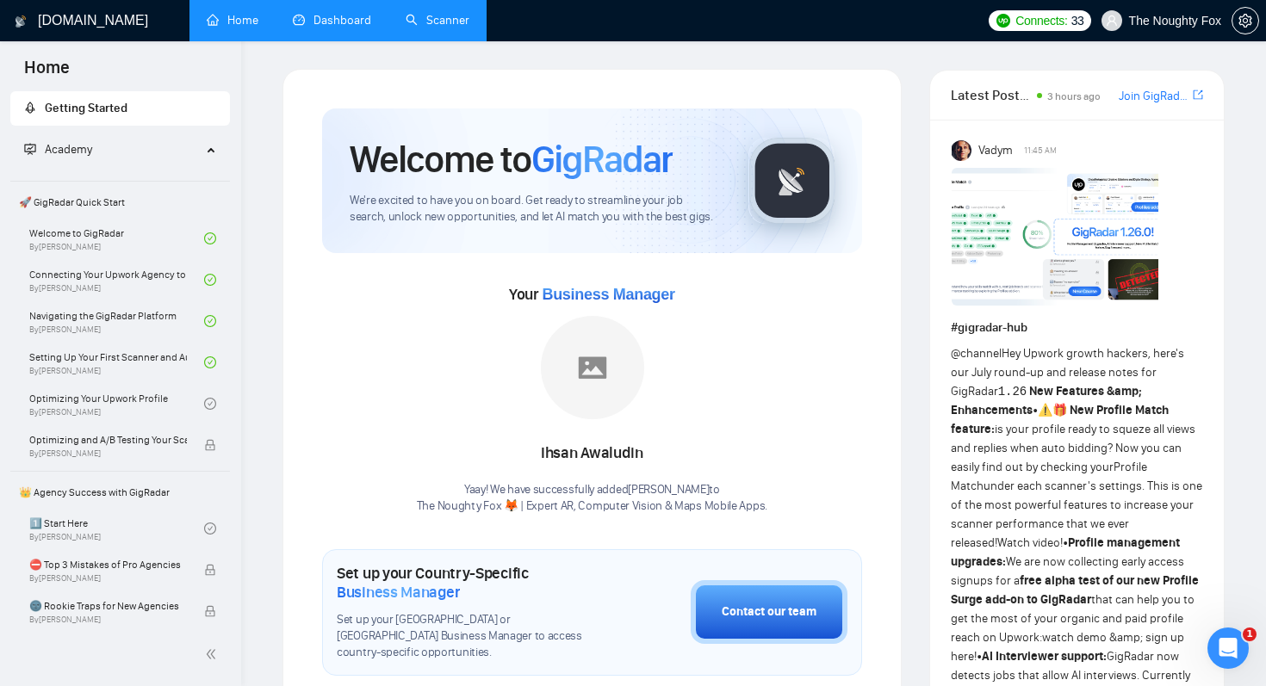
click at [426, 18] on link "Scanner" at bounding box center [438, 20] width 64 height 15
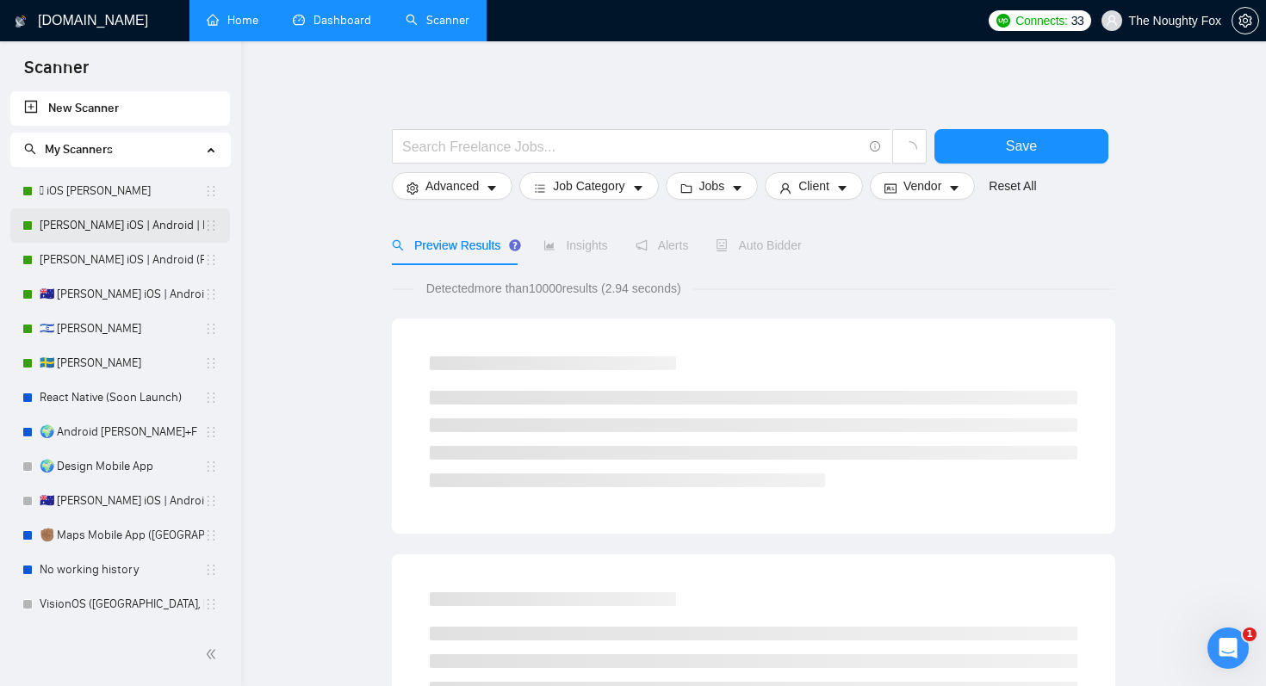
click at [66, 234] on link "[PERSON_NAME] iOS | Android | RN" at bounding box center [122, 225] width 164 height 34
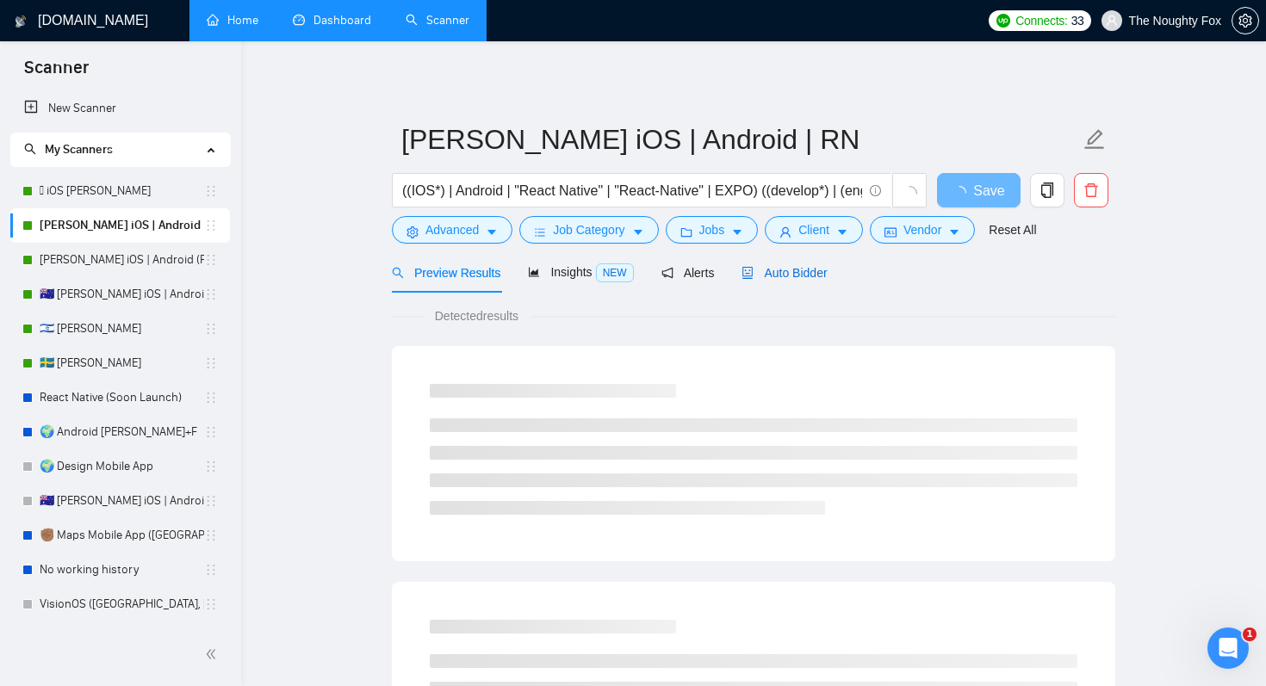
click at [812, 278] on span "Auto Bidder" at bounding box center [783, 273] width 85 height 14
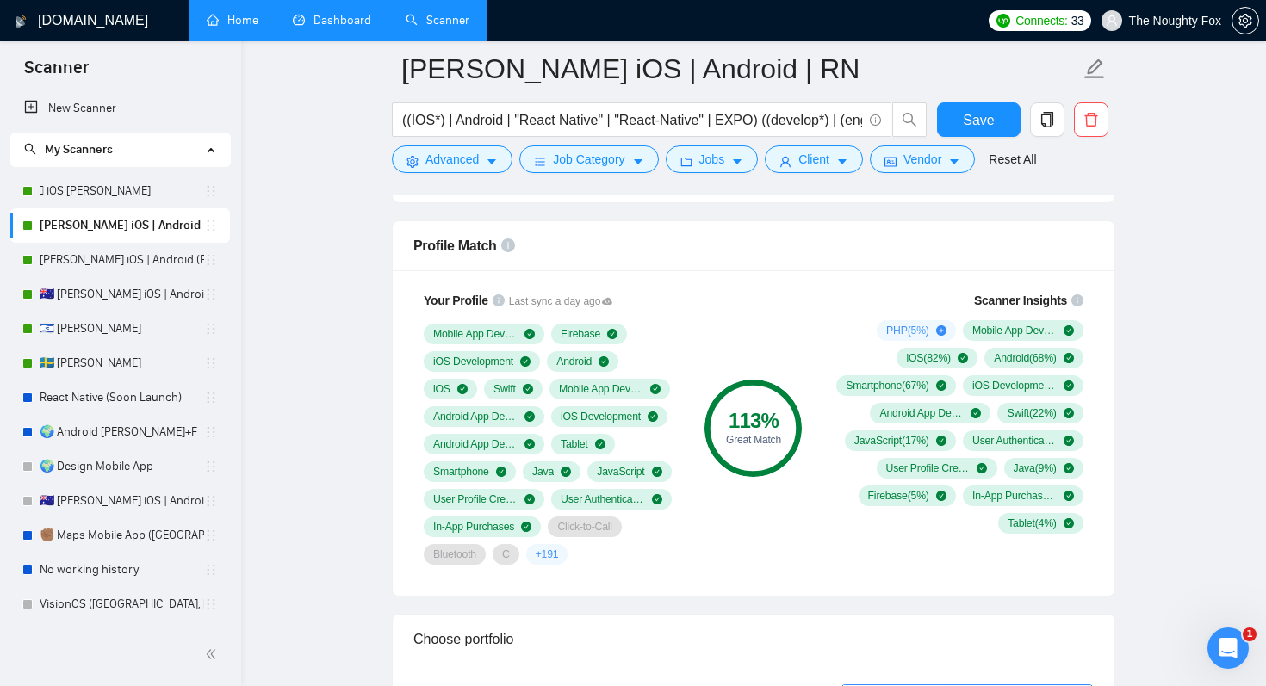
scroll to position [1130, 0]
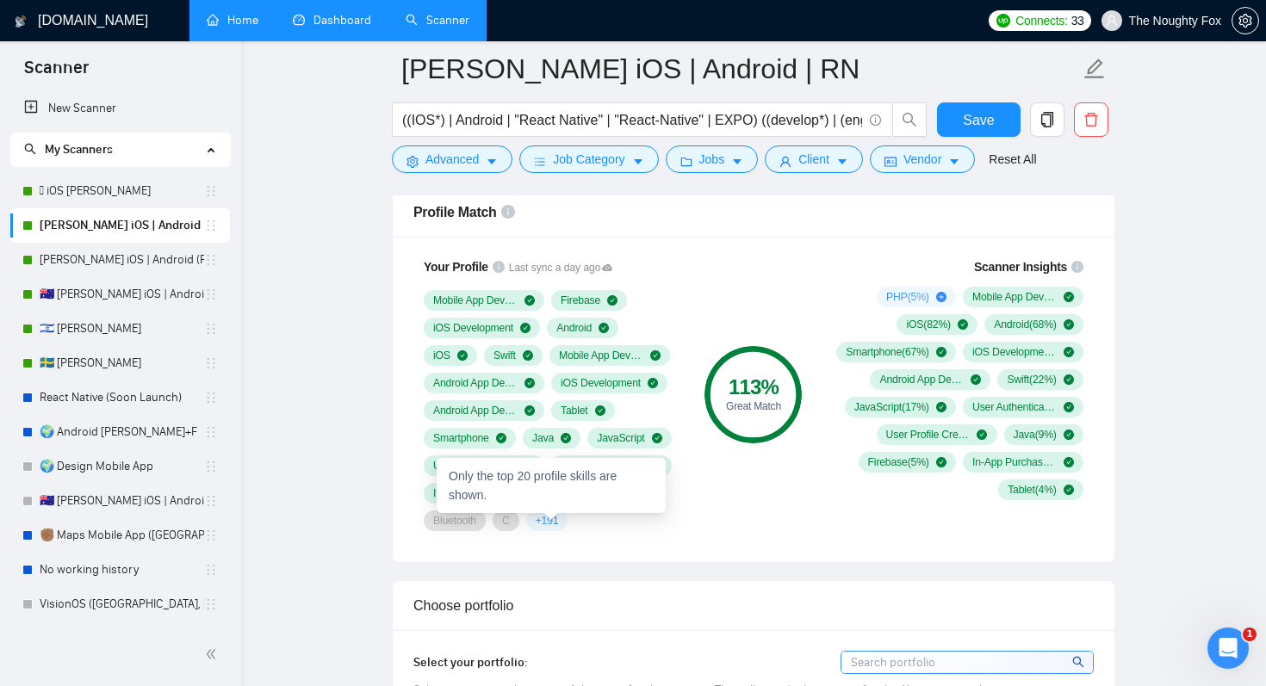
click at [555, 521] on span "+ 191" at bounding box center [547, 521] width 23 height 14
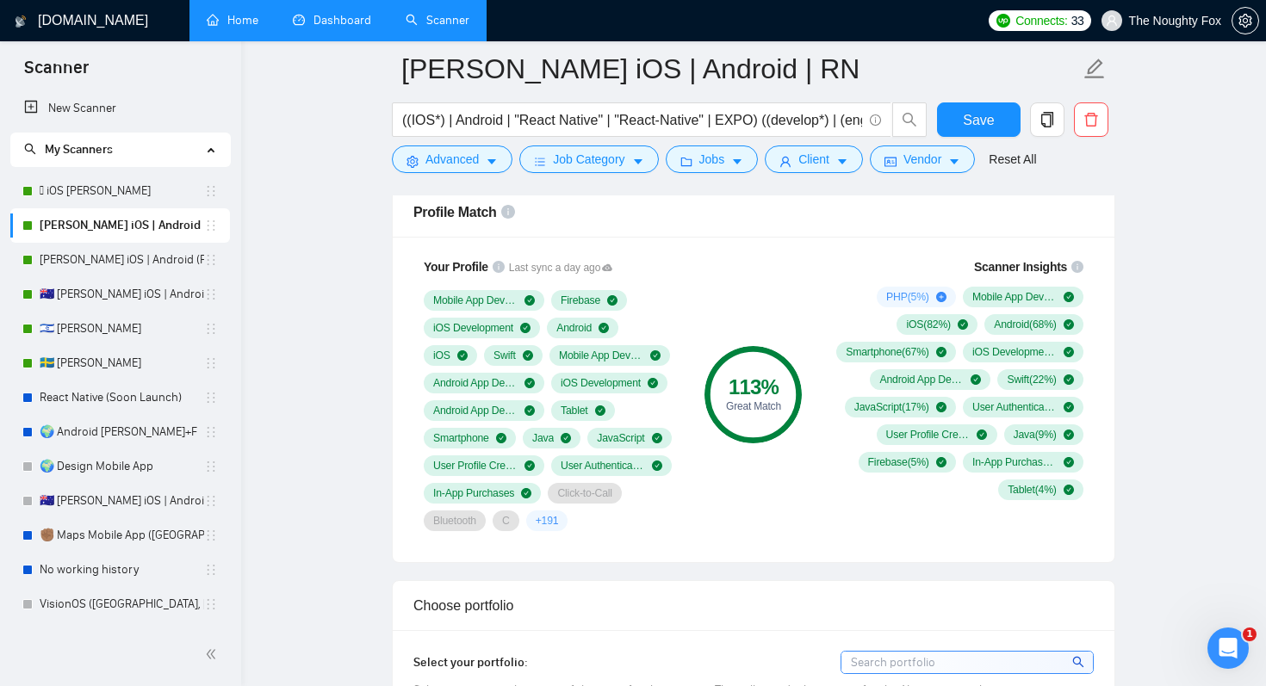
click at [685, 549] on div "Your Profile Last sync a day ago Mobile App Development Firebase iOS Developmen…" at bounding box center [754, 399] width 722 height 325
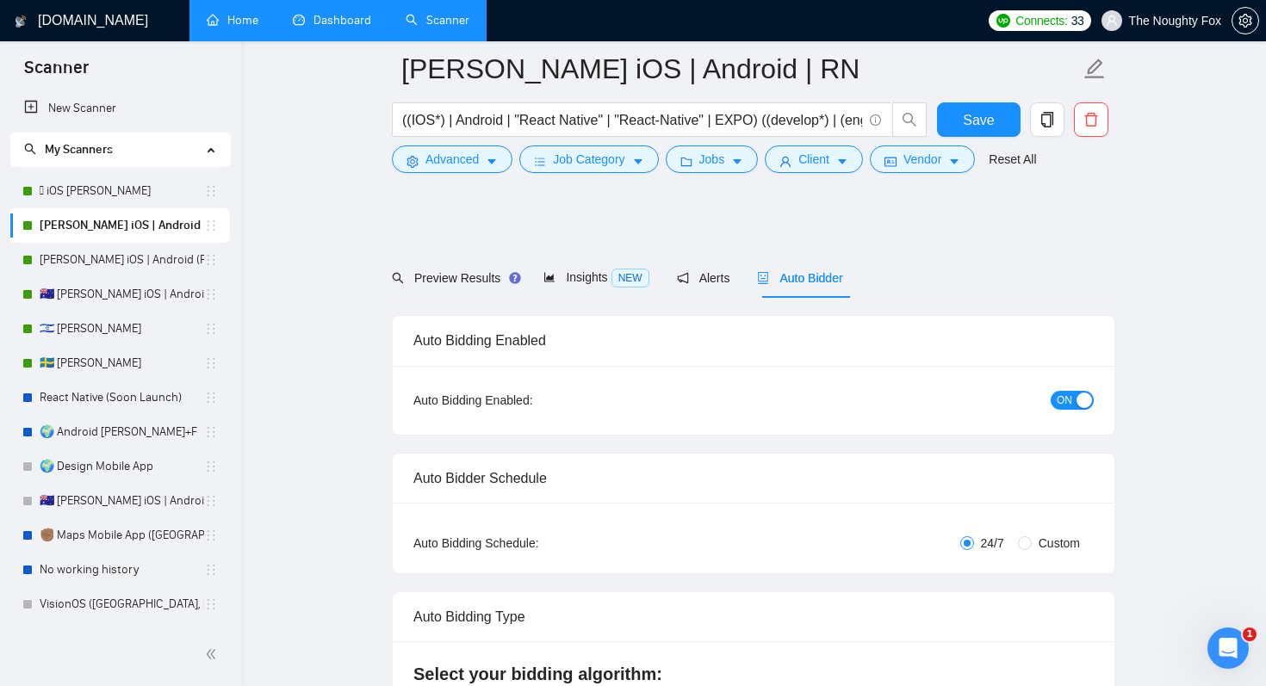
scroll to position [0, 0]
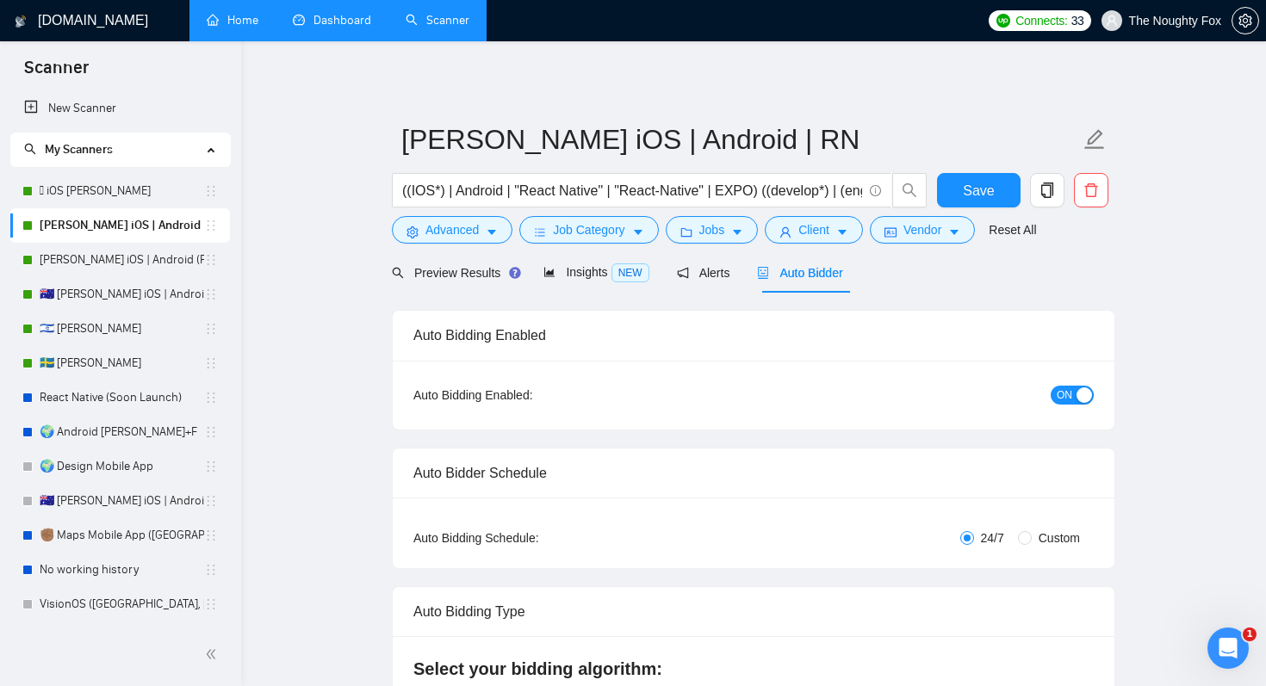
click at [91, 9] on h1 "[DOMAIN_NAME]" at bounding box center [93, 20] width 110 height 41
